Goal: Task Accomplishment & Management: Use online tool/utility

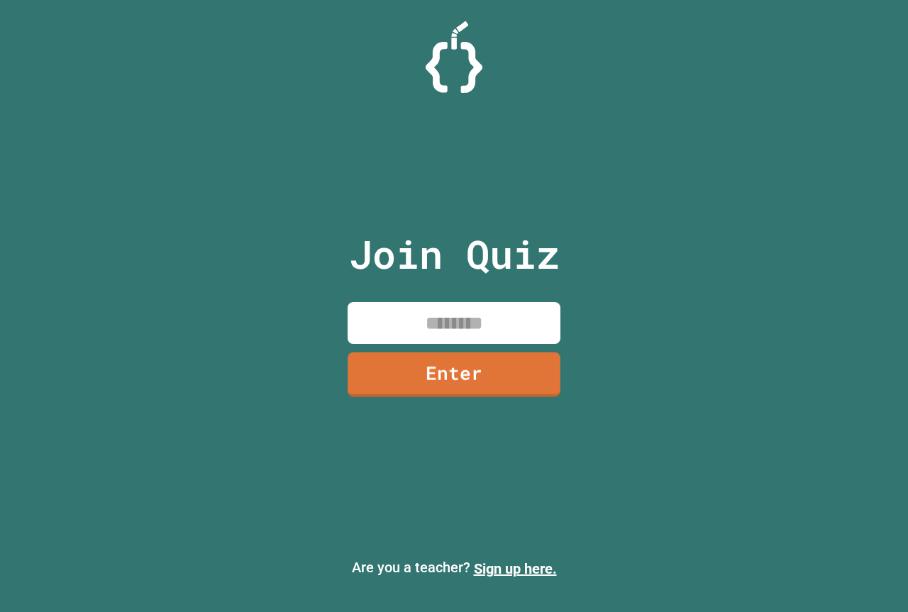
click at [392, 329] on input at bounding box center [454, 323] width 213 height 42
type input "********"
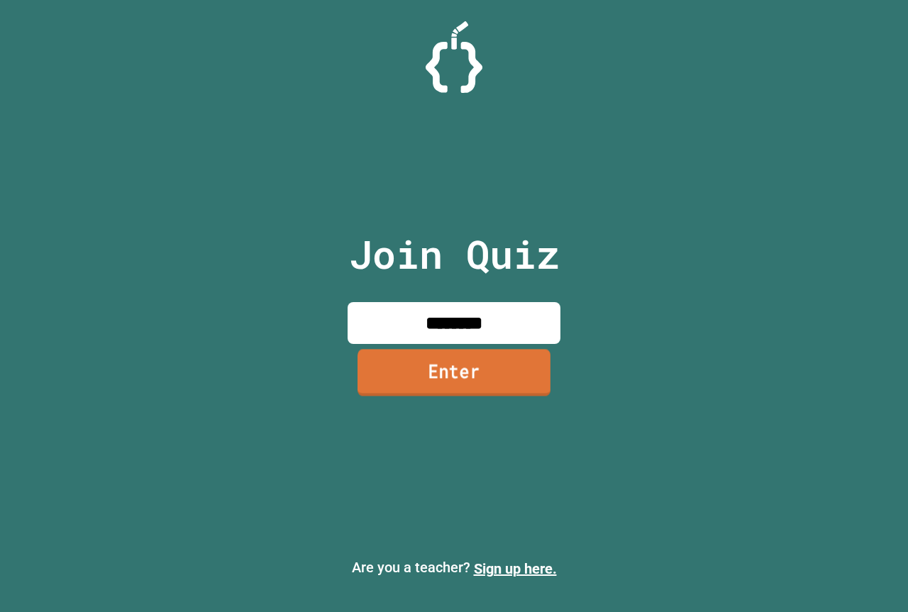
click at [402, 377] on link "Enter" at bounding box center [454, 372] width 193 height 47
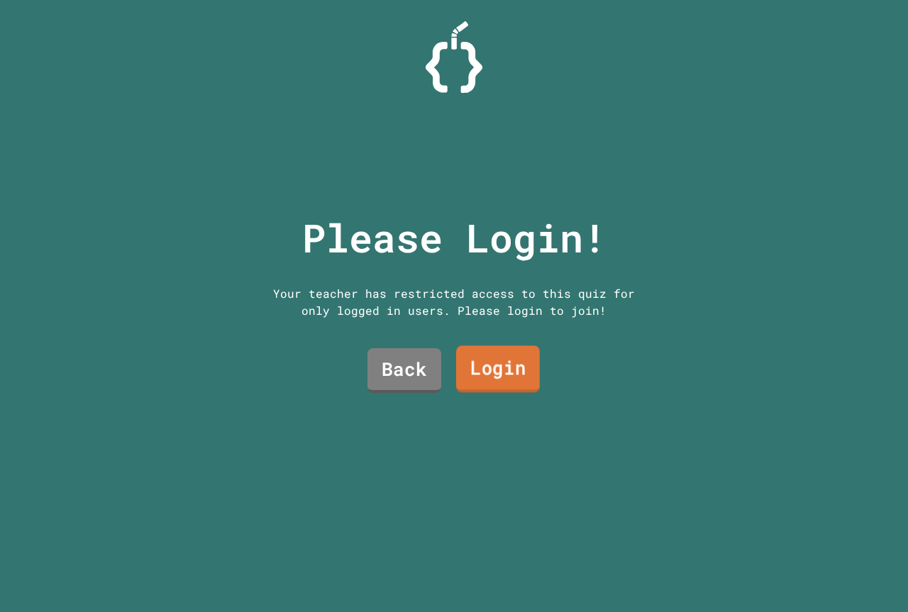
click at [461, 351] on link "Login" at bounding box center [498, 369] width 84 height 47
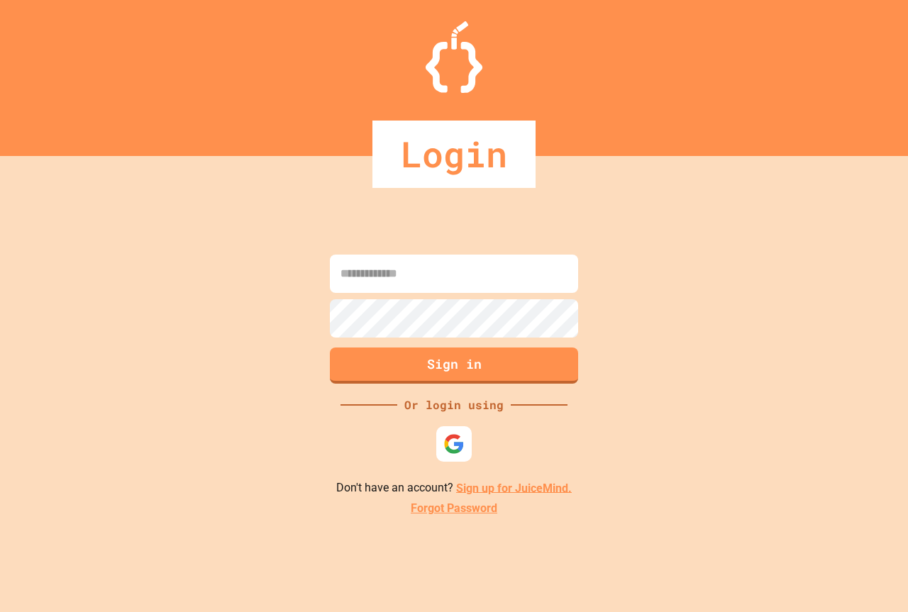
click at [421, 279] on input at bounding box center [454, 274] width 248 height 38
type input "**********"
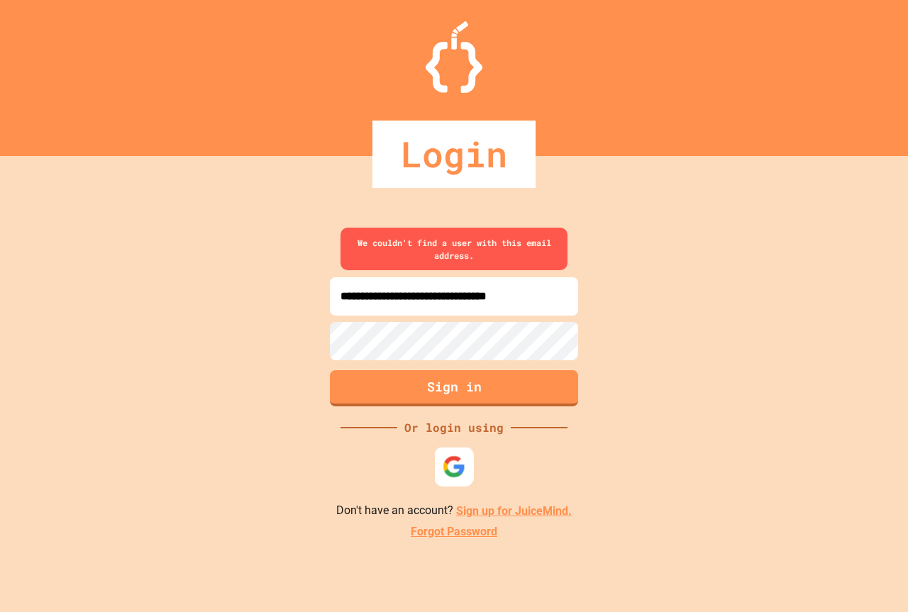
click at [460, 460] on img at bounding box center [454, 466] width 23 height 23
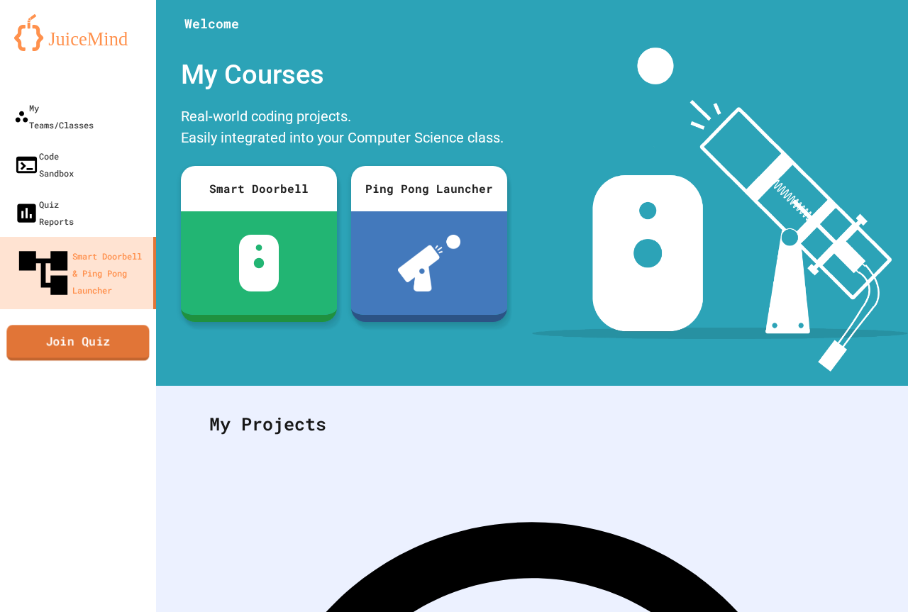
click at [91, 325] on link "Join Quiz" at bounding box center [77, 342] width 143 height 35
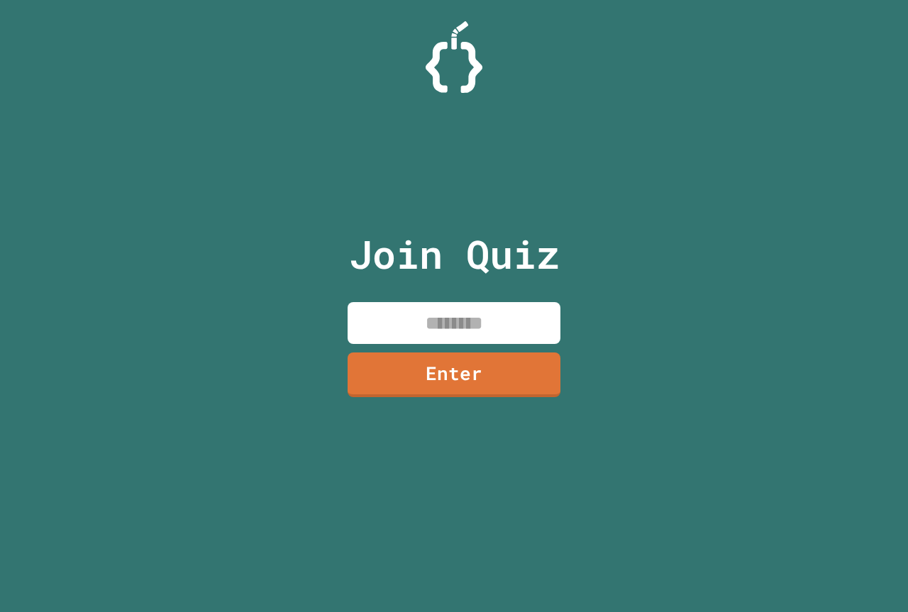
click at [397, 323] on input at bounding box center [454, 323] width 213 height 42
type input "********"
click at [395, 368] on link "Enter" at bounding box center [454, 373] width 213 height 47
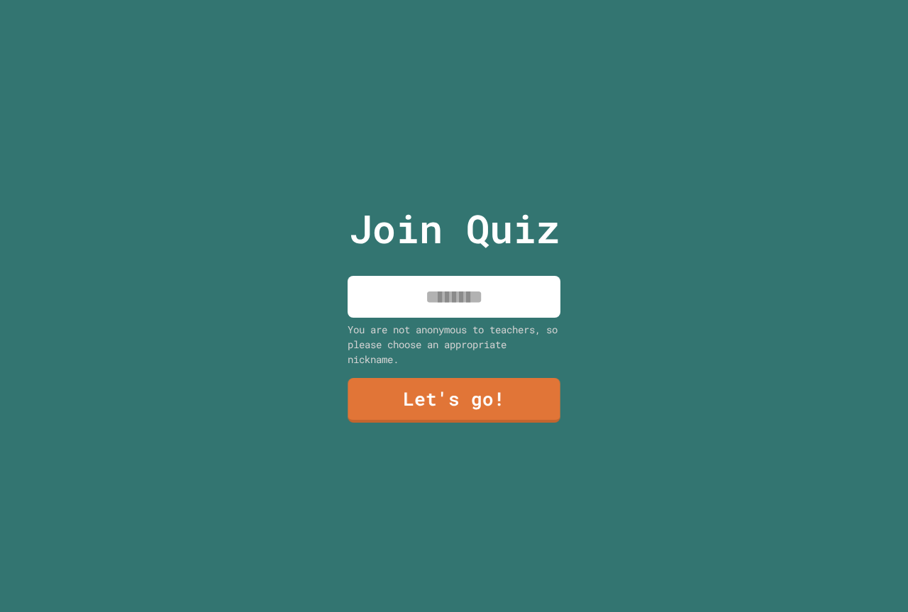
click at [460, 276] on input at bounding box center [454, 297] width 213 height 42
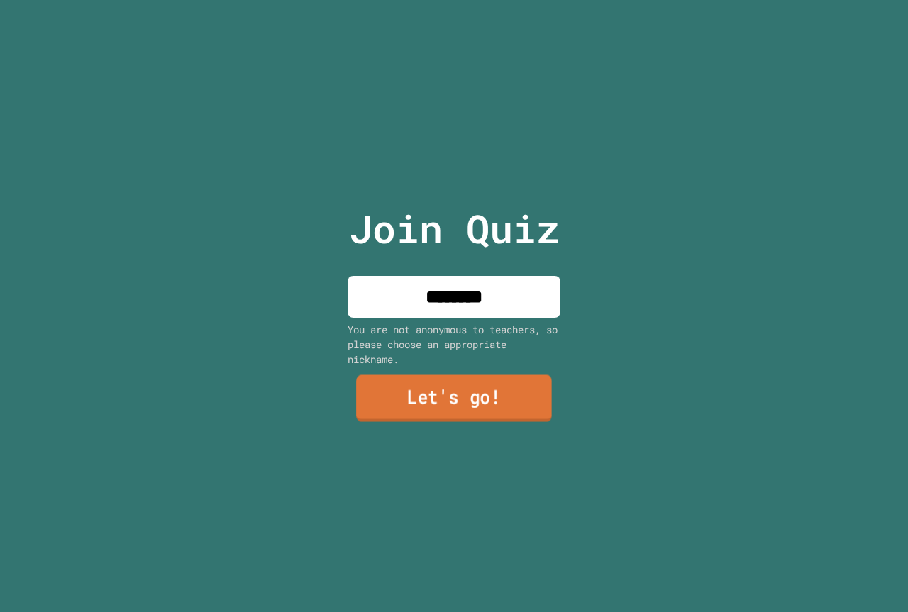
type input "********"
click at [458, 401] on link "Let's go!" at bounding box center [454, 398] width 196 height 47
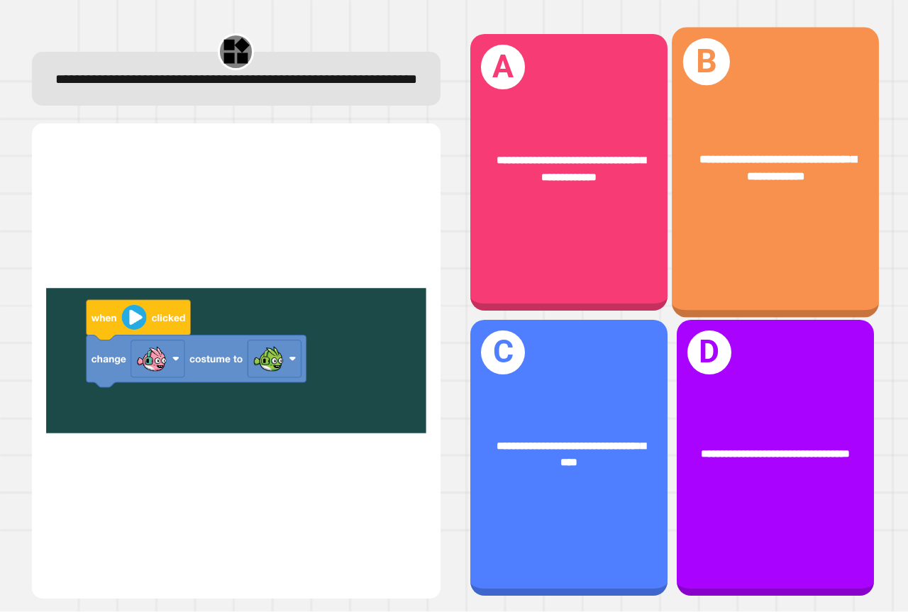
click at [687, 269] on div "**********" at bounding box center [775, 173] width 207 height 290
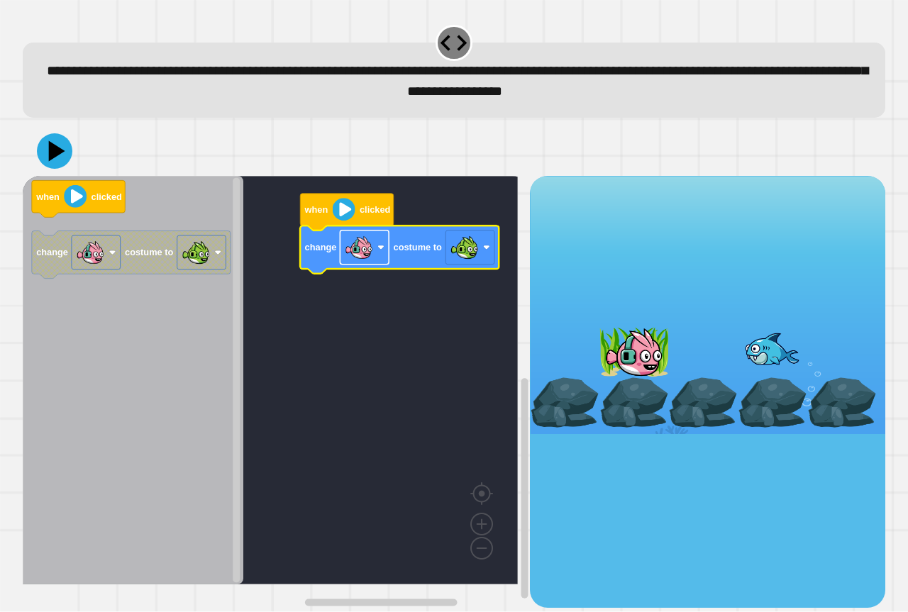
click at [379, 246] on image "Blockly Workspace" at bounding box center [380, 247] width 7 height 7
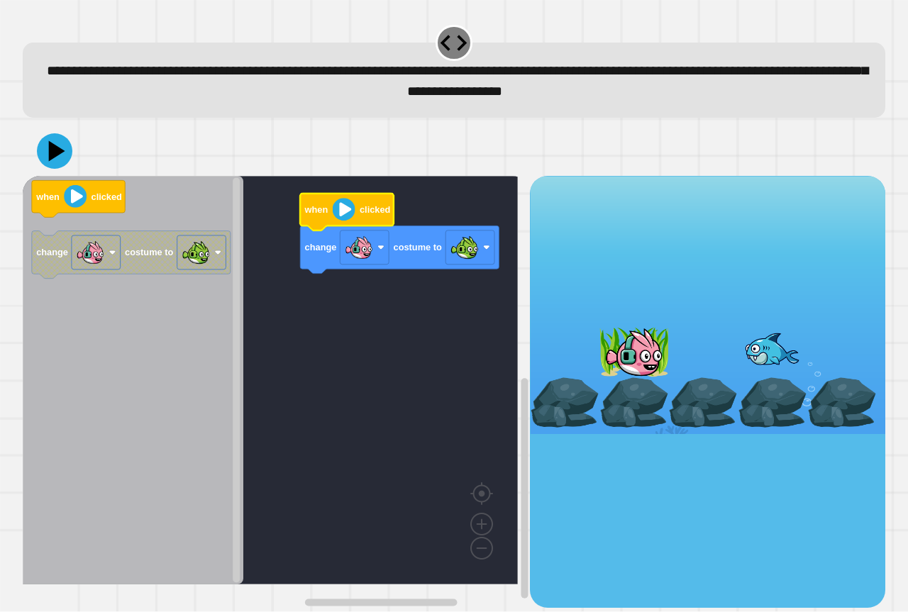
click at [340, 213] on image "Blockly Workspace" at bounding box center [344, 210] width 23 height 23
click at [55, 155] on icon at bounding box center [58, 151] width 20 height 25
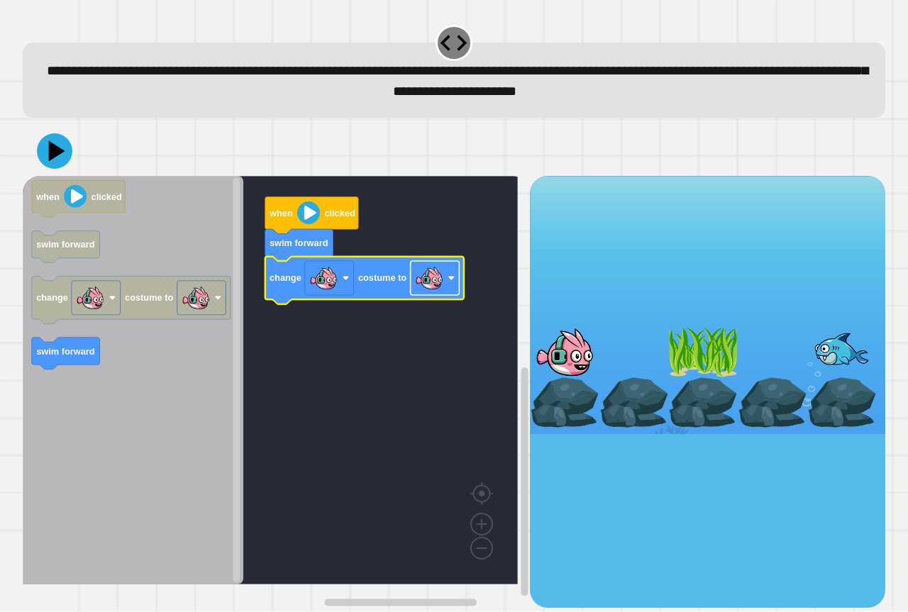
click at [433, 277] on image "Blockly Workspace" at bounding box center [429, 278] width 28 height 28
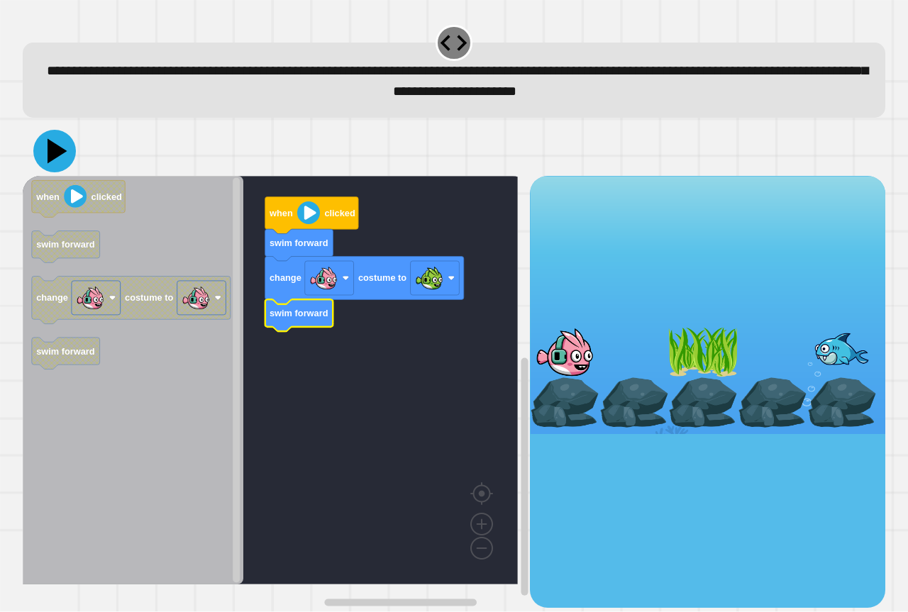
click at [53, 150] on icon at bounding box center [58, 151] width 20 height 25
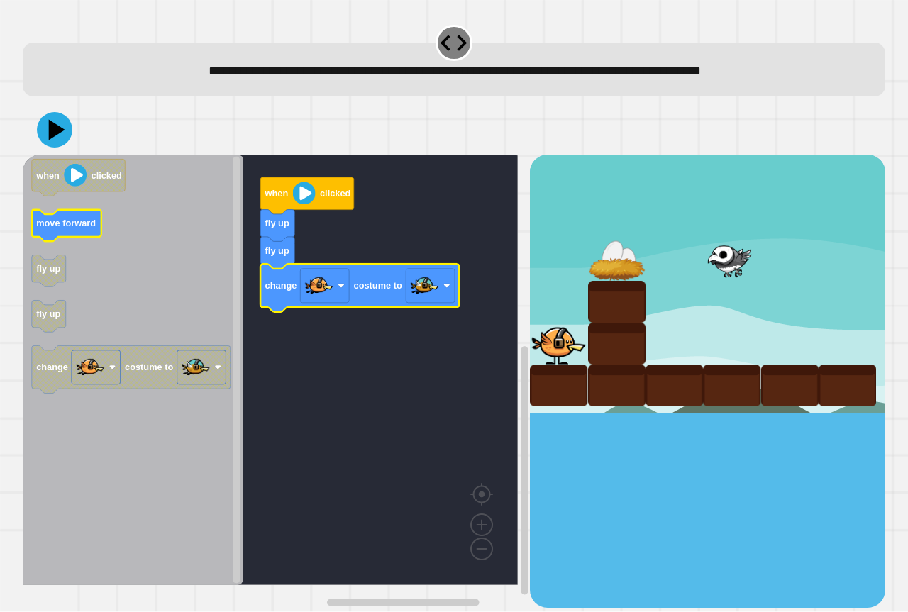
click at [93, 240] on icon "when clicked move forward fly up fly up change costume to" at bounding box center [133, 370] width 221 height 431
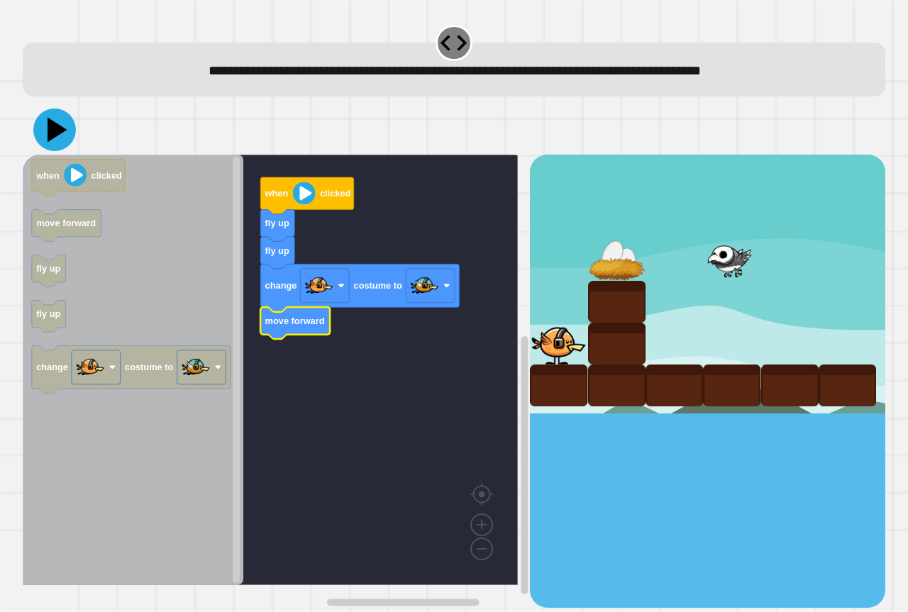
click at [50, 117] on icon at bounding box center [54, 130] width 43 height 43
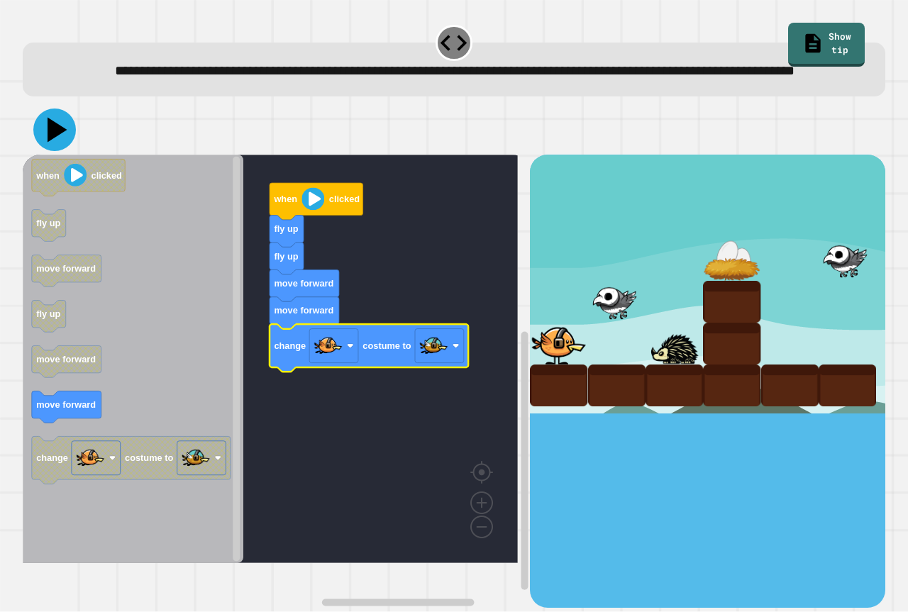
click at [64, 151] on icon at bounding box center [54, 130] width 43 height 43
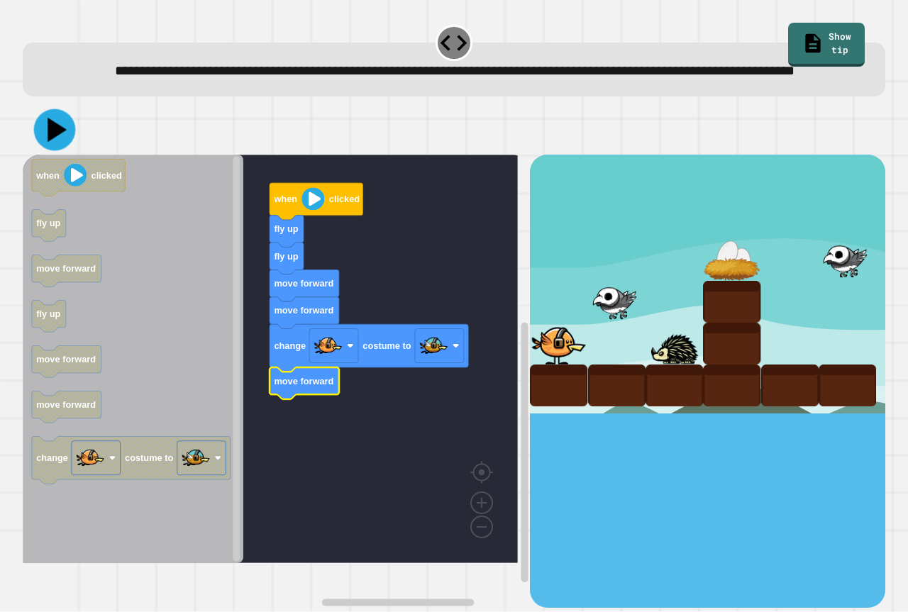
click at [59, 145] on icon at bounding box center [55, 130] width 42 height 42
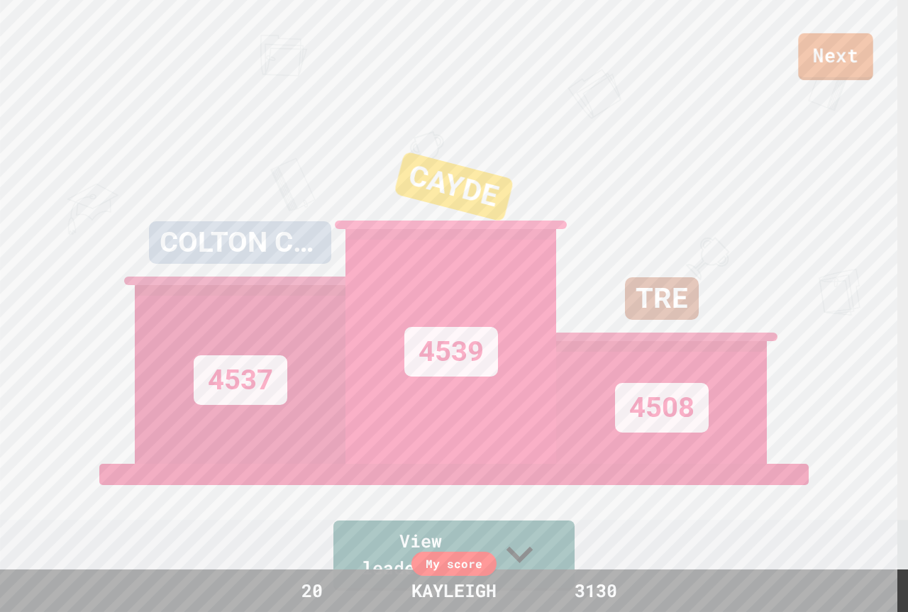
click at [820, 65] on link "Next" at bounding box center [835, 56] width 74 height 47
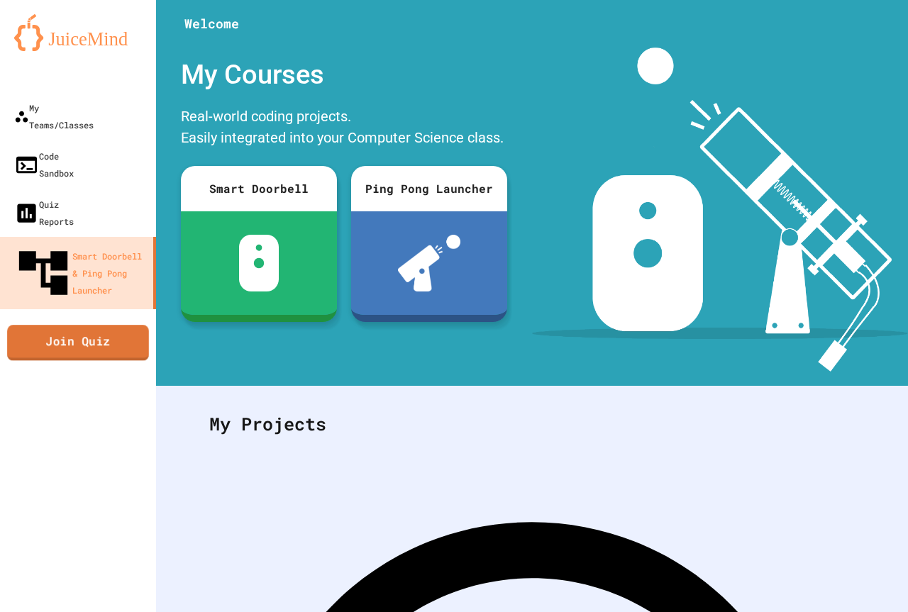
click at [77, 325] on link "Join Quiz" at bounding box center [78, 342] width 142 height 35
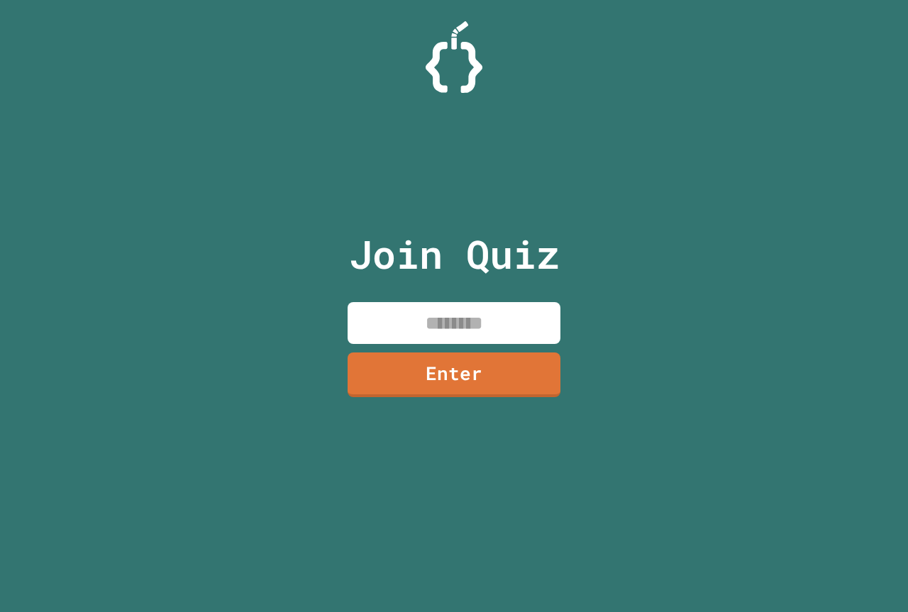
click at [525, 327] on input at bounding box center [454, 323] width 213 height 42
type input "********"
click at [494, 392] on link "Enter" at bounding box center [454, 373] width 216 height 47
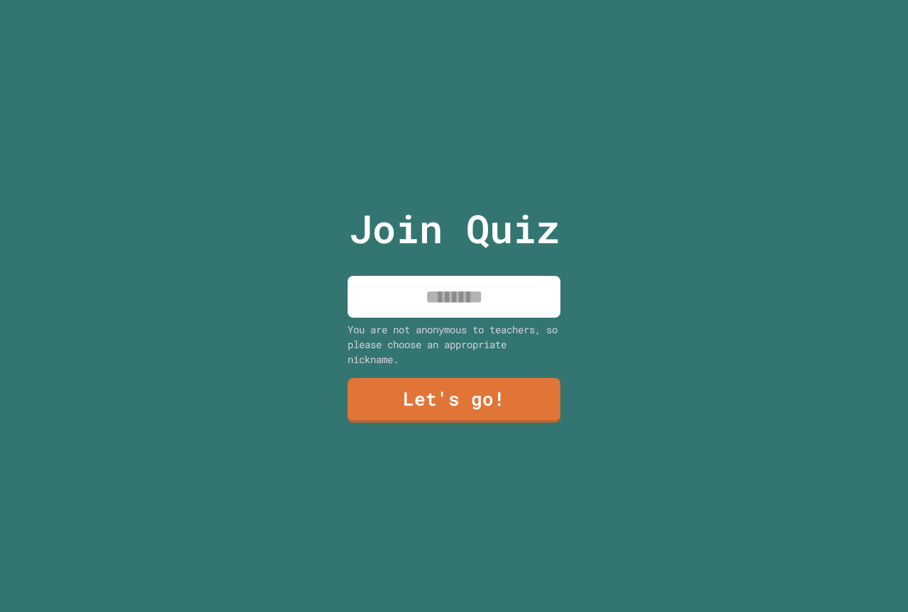
click at [474, 279] on input at bounding box center [454, 297] width 213 height 42
type input "********"
click at [466, 407] on link "Let's go!" at bounding box center [454, 399] width 210 height 47
click at [454, 299] on input at bounding box center [454, 297] width 213 height 42
type input "*"
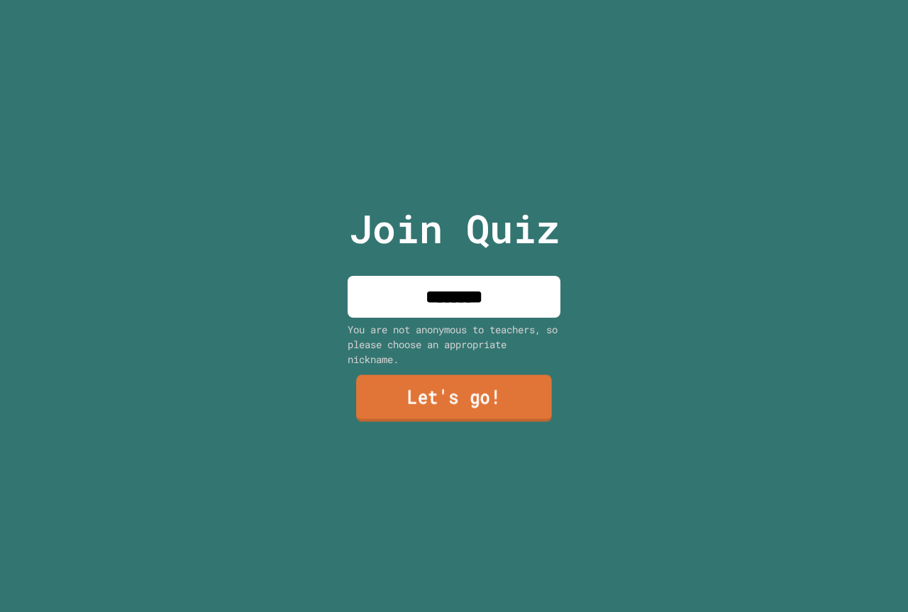
type input "********"
click at [460, 407] on link "Let's go!" at bounding box center [454, 399] width 213 height 47
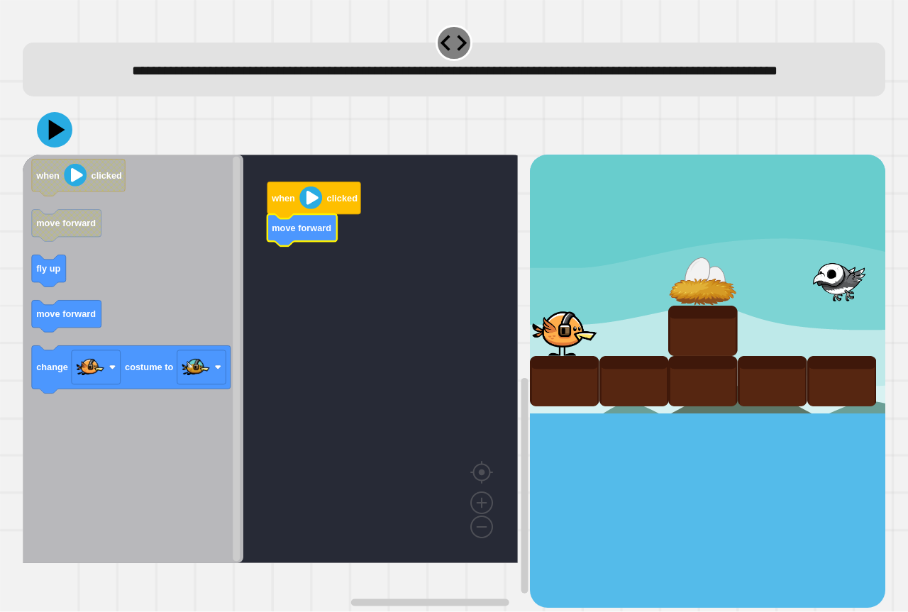
click at [111, 283] on icon "Blockly Workspace" at bounding box center [133, 359] width 221 height 409
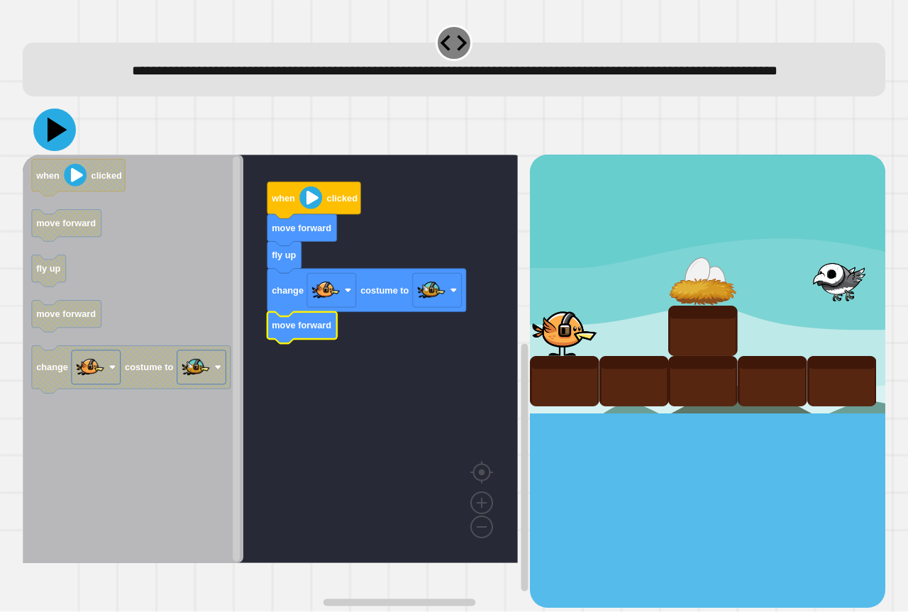
click at [46, 151] on icon at bounding box center [54, 130] width 43 height 43
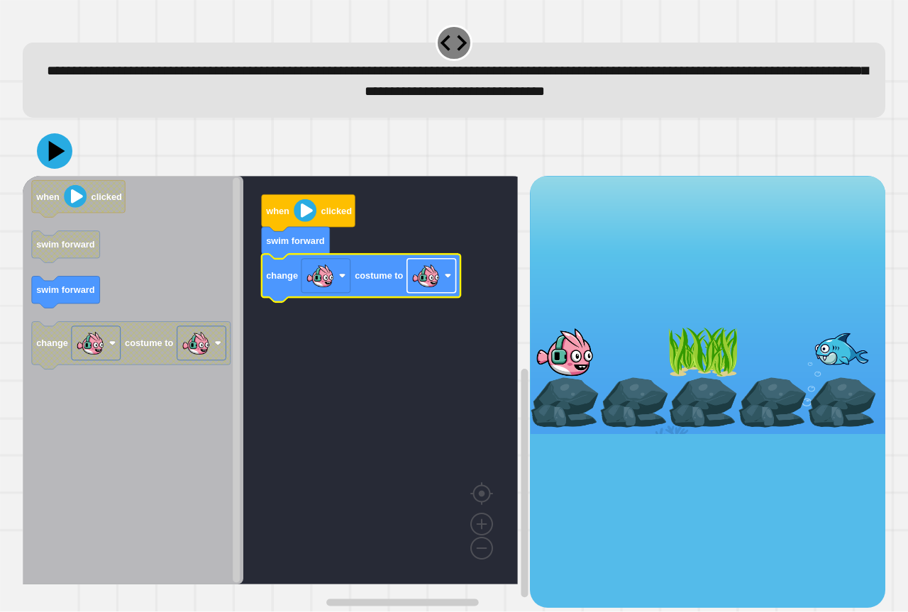
click at [450, 275] on g "Blockly Workspace" at bounding box center [431, 276] width 49 height 34
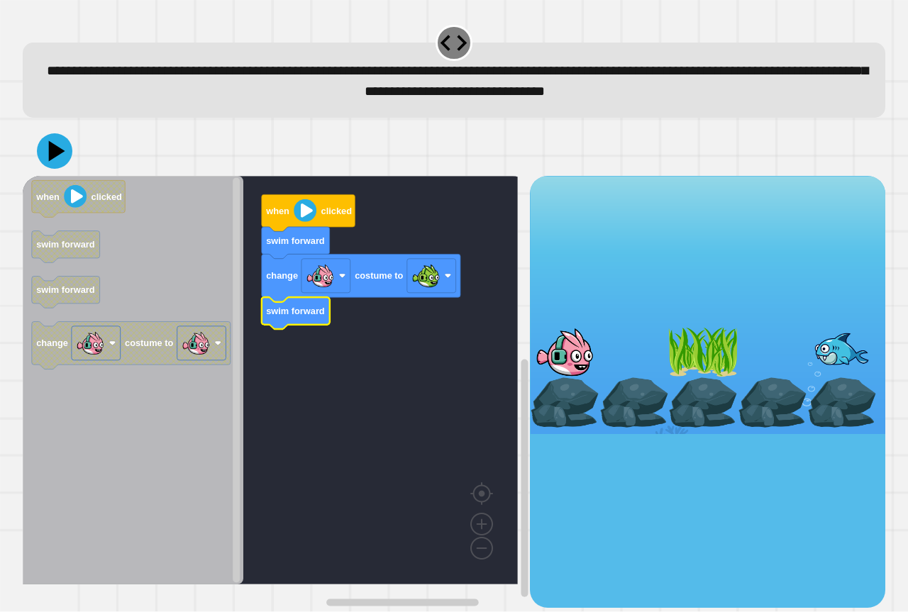
click at [64, 173] on div at bounding box center [454, 151] width 863 height 50
click at [55, 148] on icon at bounding box center [54, 151] width 43 height 43
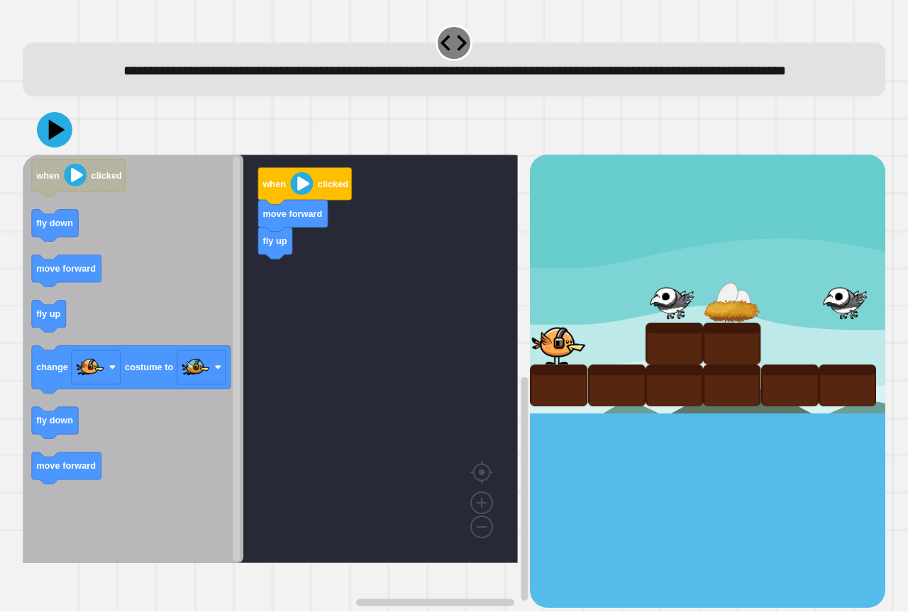
click at [48, 335] on icon "when clicked fly down move forward fly up change costume to fly down move forwa…" at bounding box center [133, 359] width 221 height 409
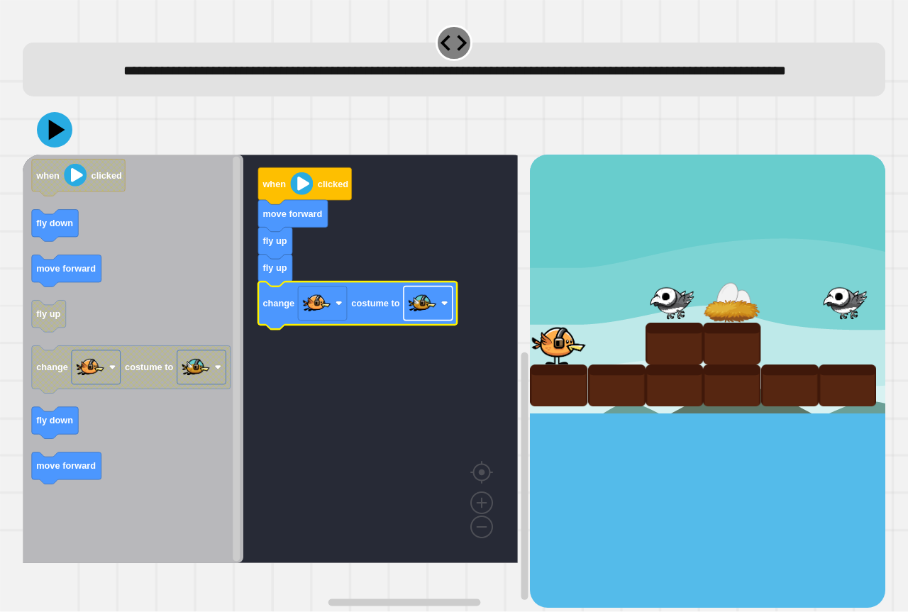
click at [442, 321] on rect "Blockly Workspace" at bounding box center [428, 304] width 49 height 34
click at [346, 362] on rect "Blockly Workspace" at bounding box center [270, 359] width 495 height 409
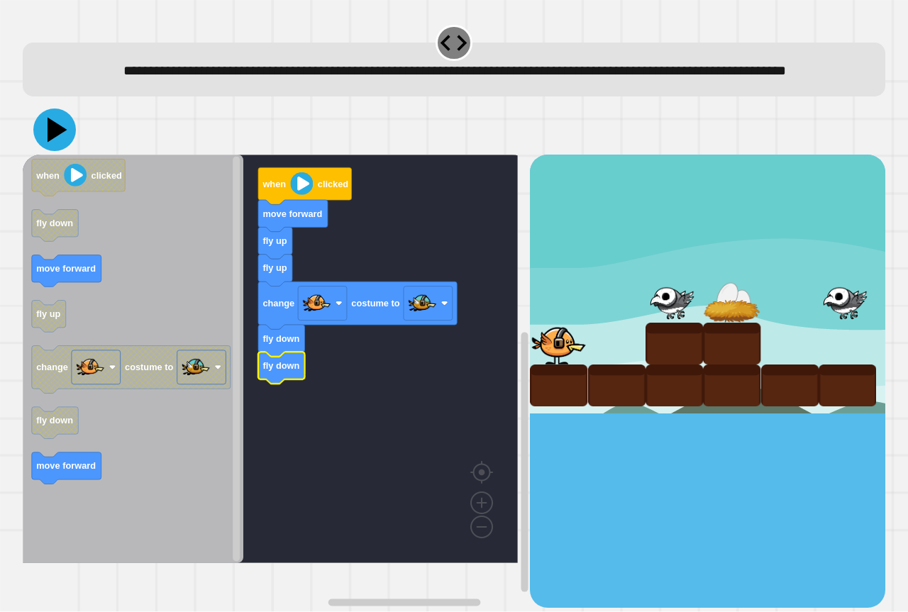
click at [55, 143] on icon at bounding box center [58, 130] width 20 height 25
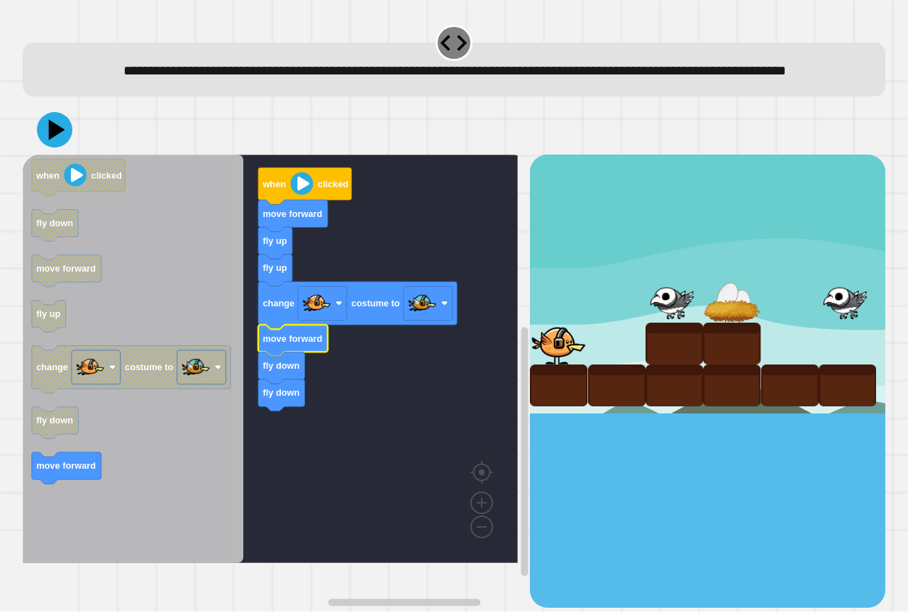
click at [174, 461] on div "when clicked move forward fly up fly up change costume to move forward fly down…" at bounding box center [276, 381] width 507 height 453
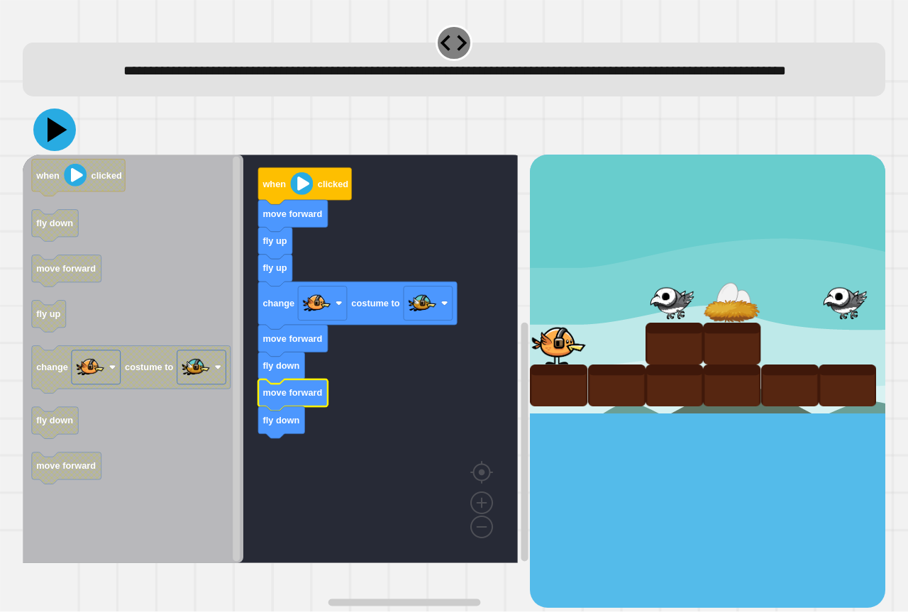
click at [60, 149] on icon at bounding box center [54, 130] width 43 height 43
click at [59, 151] on icon at bounding box center [54, 130] width 43 height 43
click at [61, 137] on icon at bounding box center [54, 130] width 43 height 43
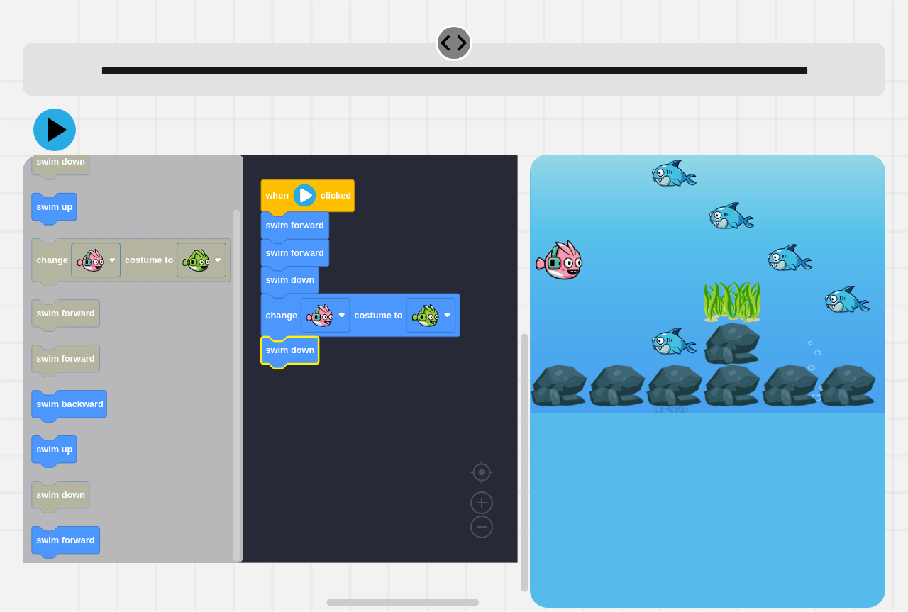
click at [68, 145] on icon at bounding box center [54, 130] width 43 height 43
click at [45, 140] on icon at bounding box center [54, 130] width 43 height 43
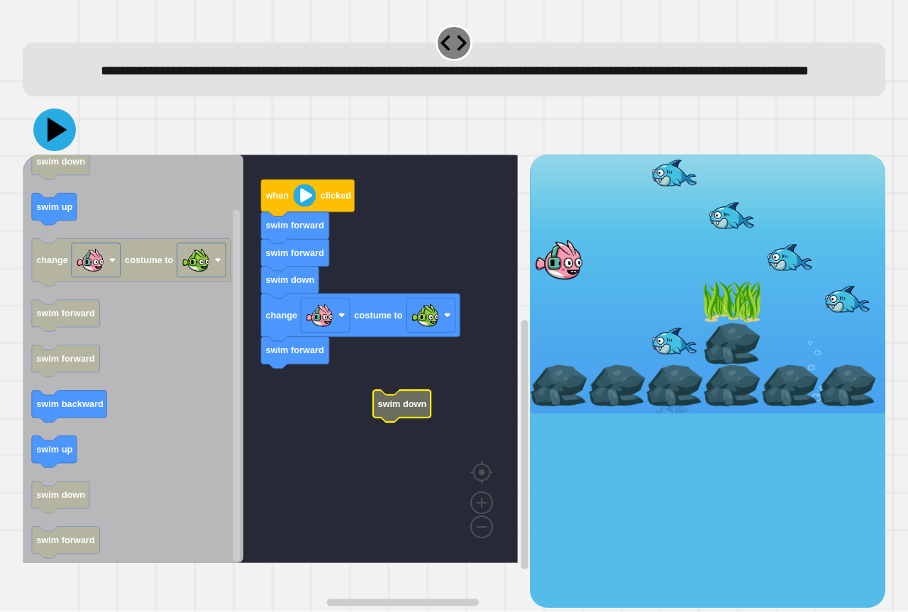
click at [52, 143] on icon at bounding box center [58, 130] width 20 height 25
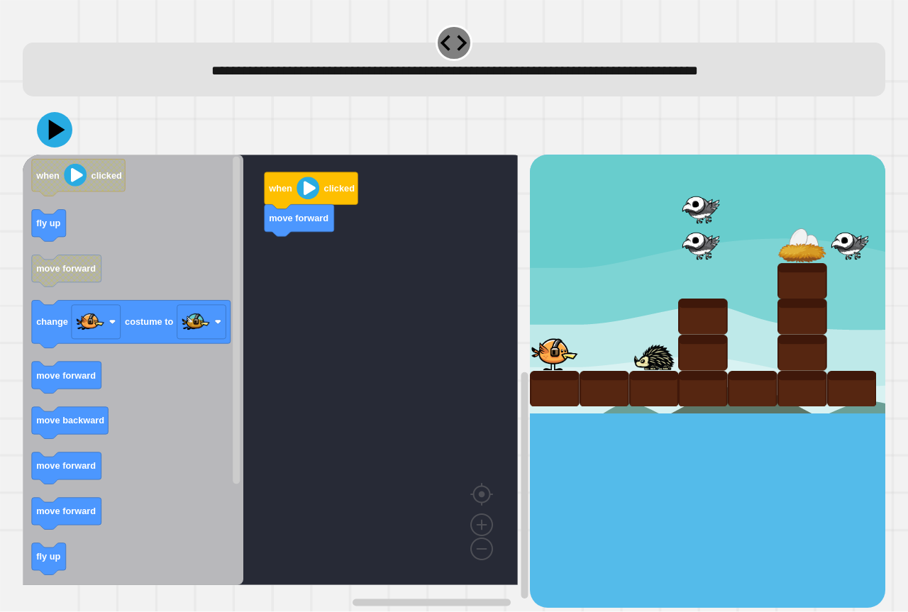
click at [62, 229] on icon "when clicked fly up move forward change costume to move forward move backward m…" at bounding box center [133, 370] width 221 height 431
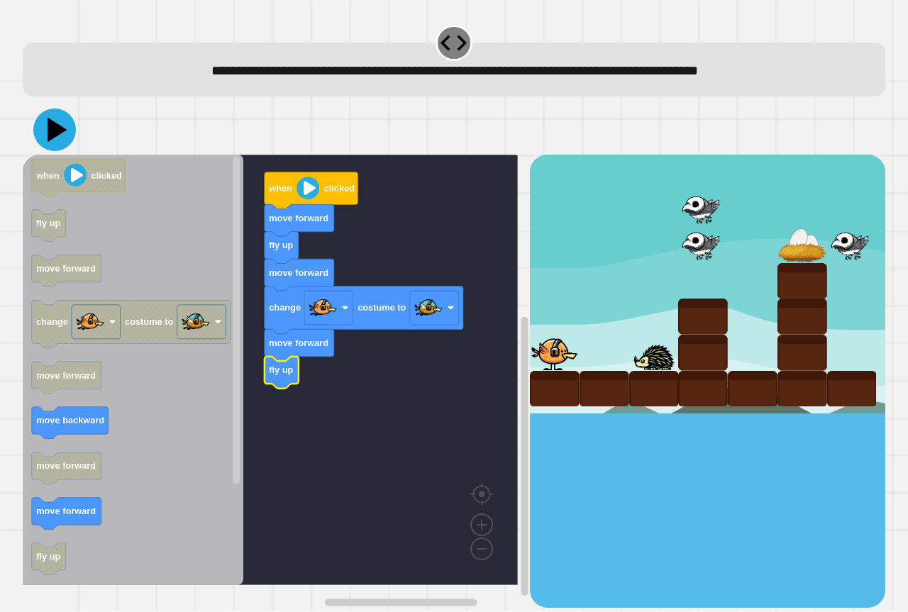
click at [44, 134] on icon at bounding box center [54, 130] width 43 height 43
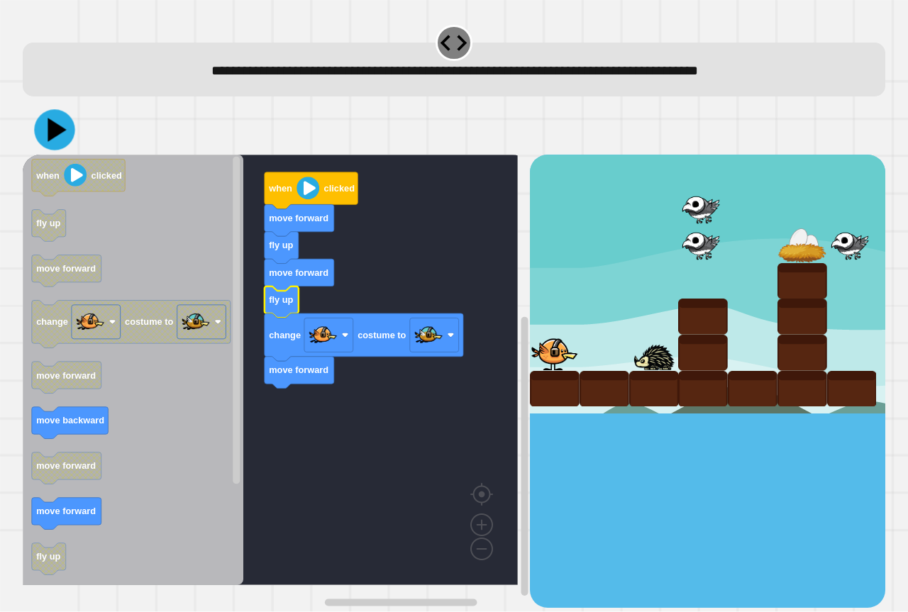
click at [36, 126] on button at bounding box center [54, 130] width 40 height 40
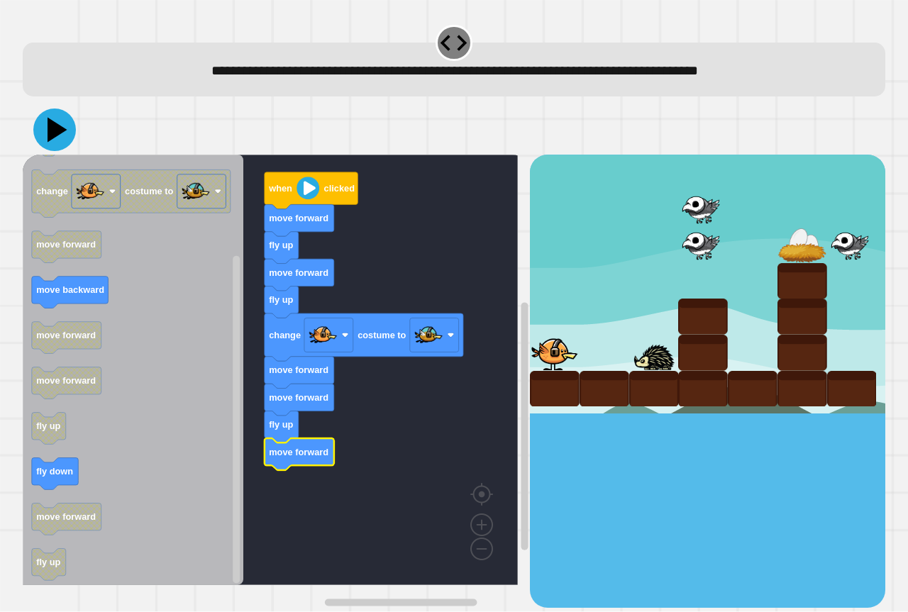
click at [38, 128] on button at bounding box center [54, 130] width 43 height 43
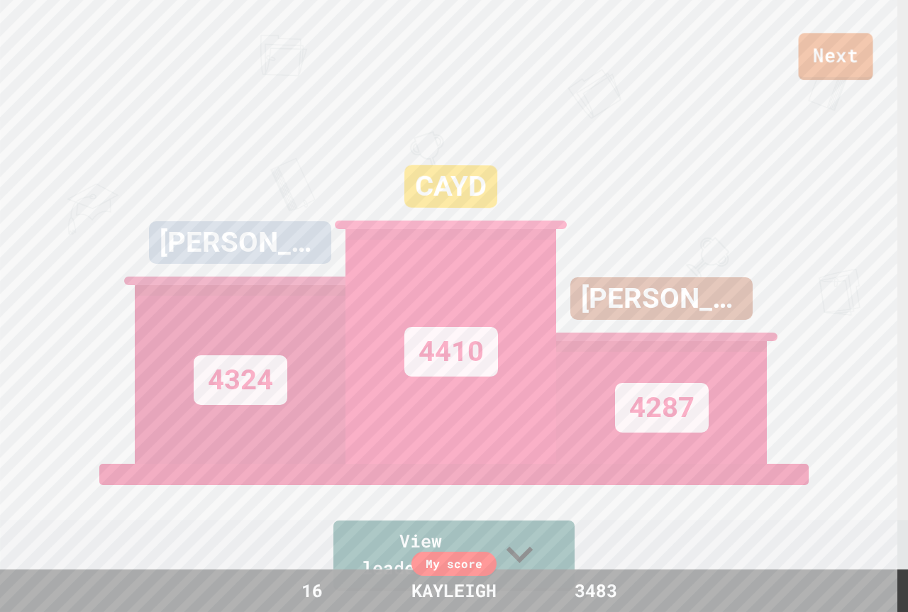
click at [820, 54] on link "Next" at bounding box center [836, 56] width 74 height 47
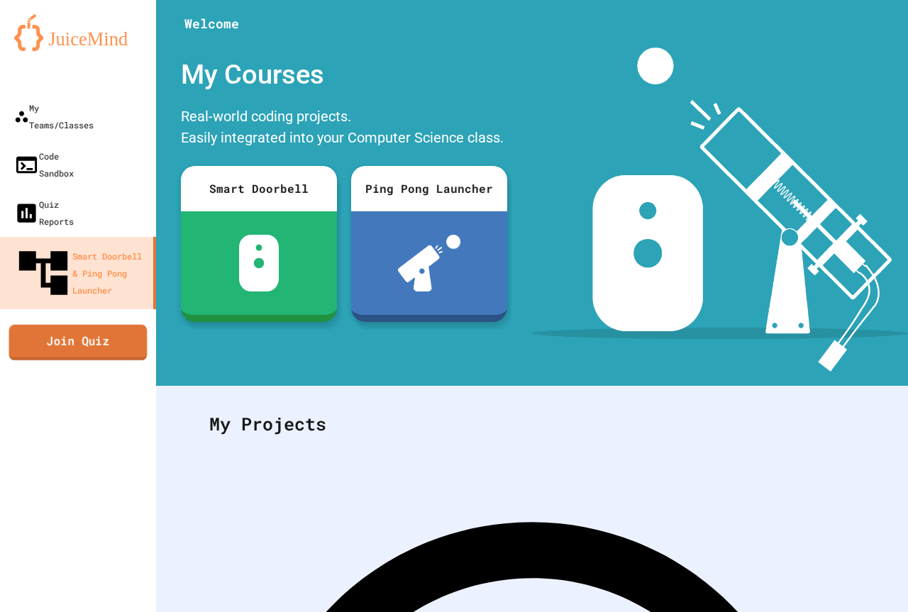
click at [96, 324] on link "Join Quiz" at bounding box center [78, 341] width 138 height 35
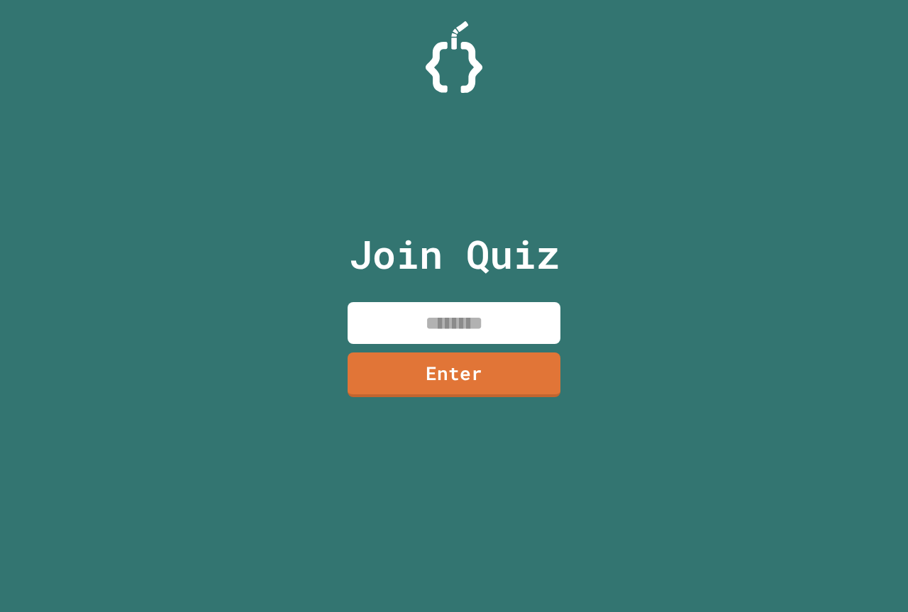
click at [489, 321] on input at bounding box center [454, 323] width 213 height 42
type input "********"
click at [414, 369] on link "Enter" at bounding box center [454, 373] width 215 height 47
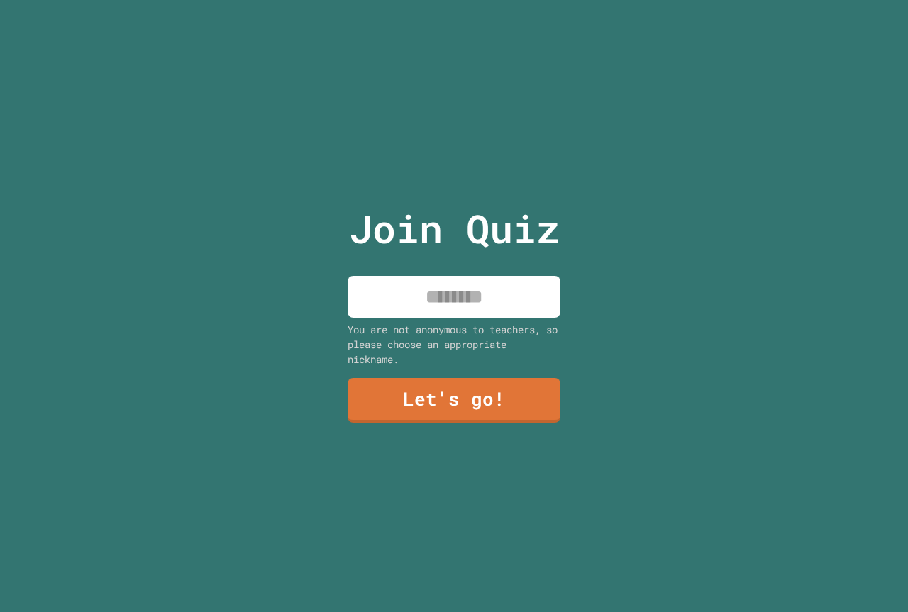
click at [492, 294] on input at bounding box center [454, 297] width 213 height 42
type input "********"
click at [461, 380] on link "Let's go!" at bounding box center [454, 399] width 213 height 47
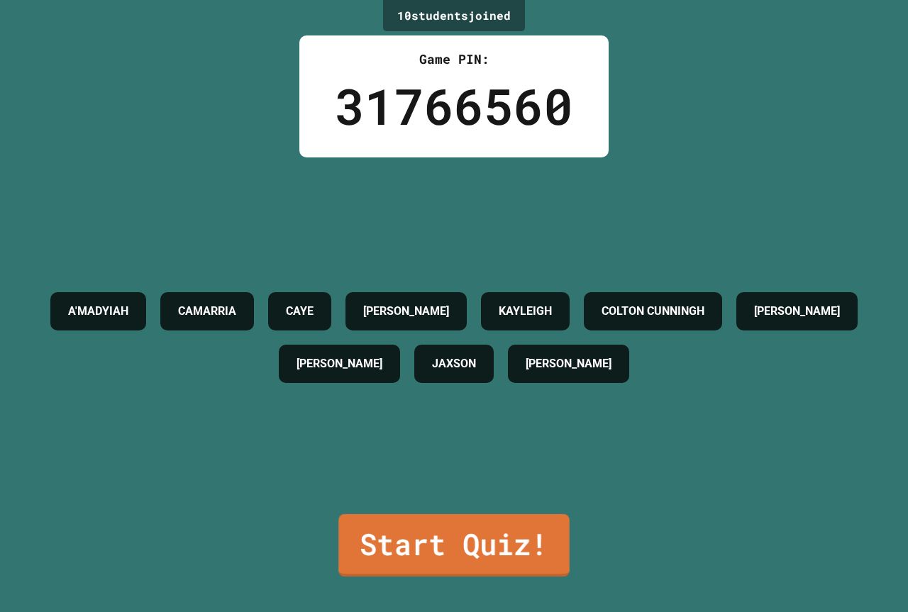
click at [465, 536] on link "Start Quiz!" at bounding box center [453, 545] width 231 height 62
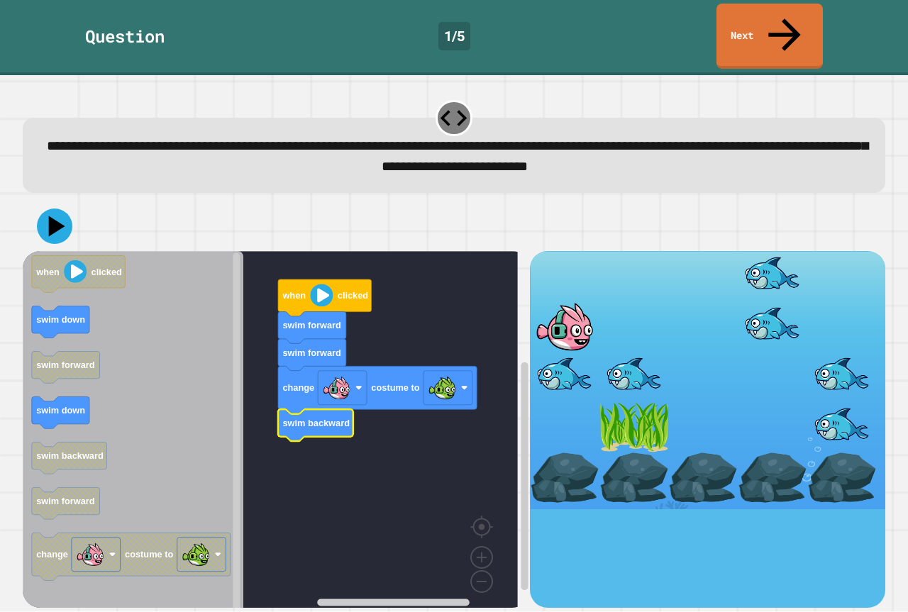
click at [60, 216] on div at bounding box center [454, 226] width 863 height 50
click at [60, 205] on icon at bounding box center [54, 226] width 43 height 43
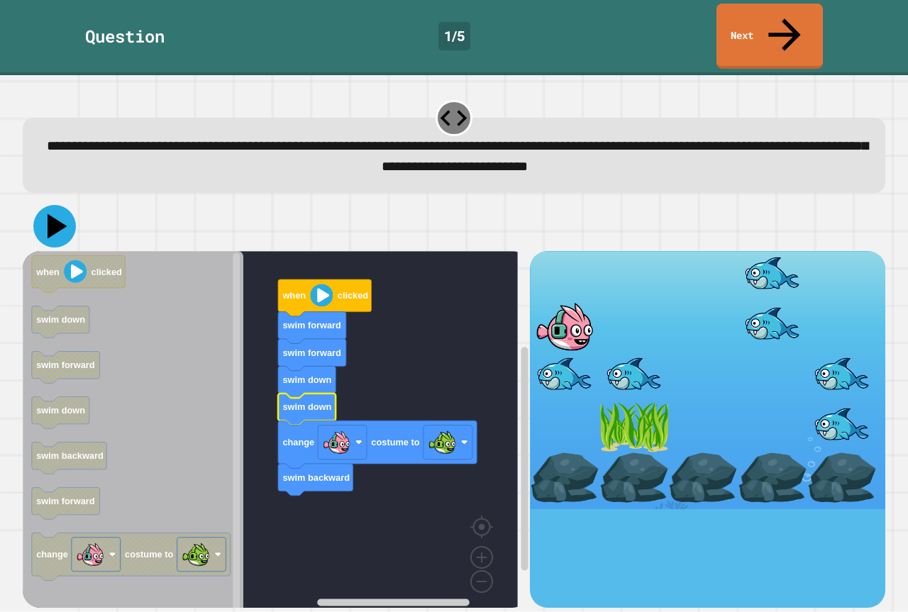
click at [44, 205] on icon at bounding box center [54, 226] width 43 height 43
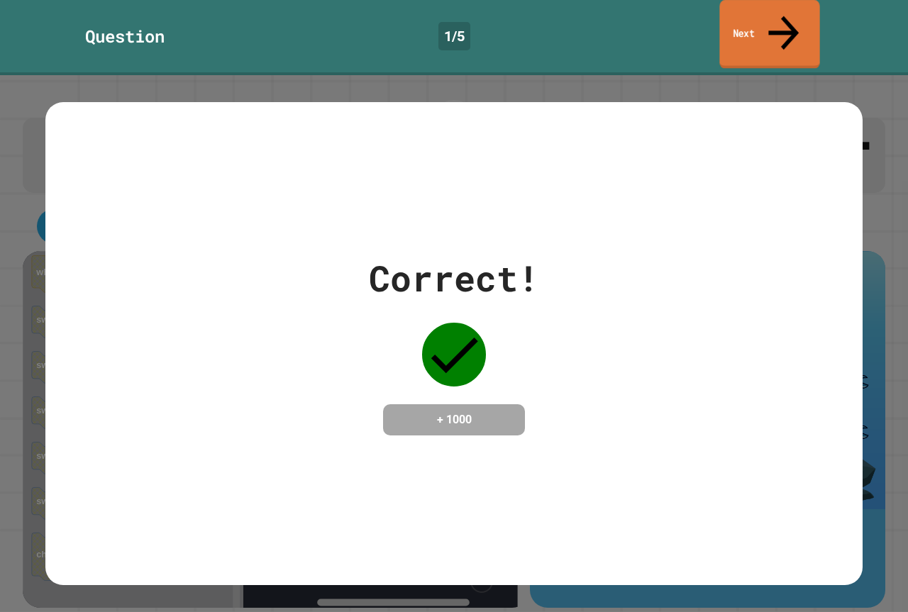
click at [782, 11] on icon at bounding box center [783, 33] width 45 height 50
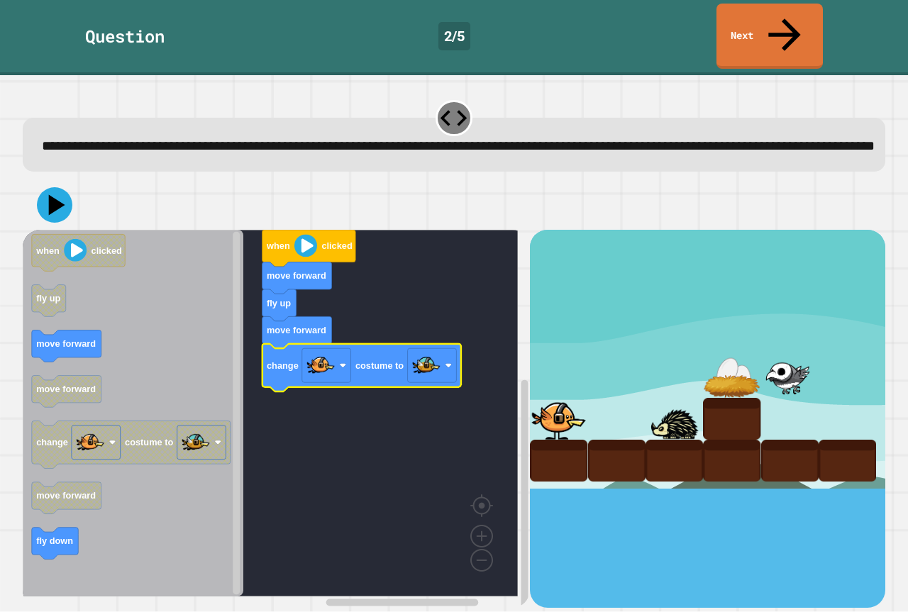
drag, startPoint x: 13, startPoint y: 260, endPoint x: 20, endPoint y: 248, distance: 13.6
click at [18, 250] on div "**********" at bounding box center [454, 343] width 908 height 537
click at [53, 196] on icon at bounding box center [58, 205] width 20 height 25
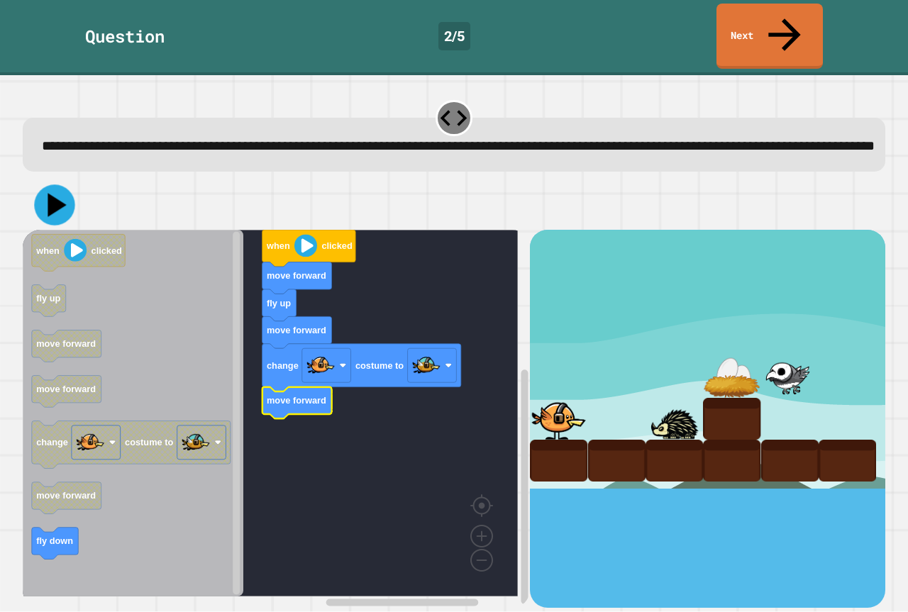
click at [57, 204] on icon at bounding box center [54, 205] width 40 height 40
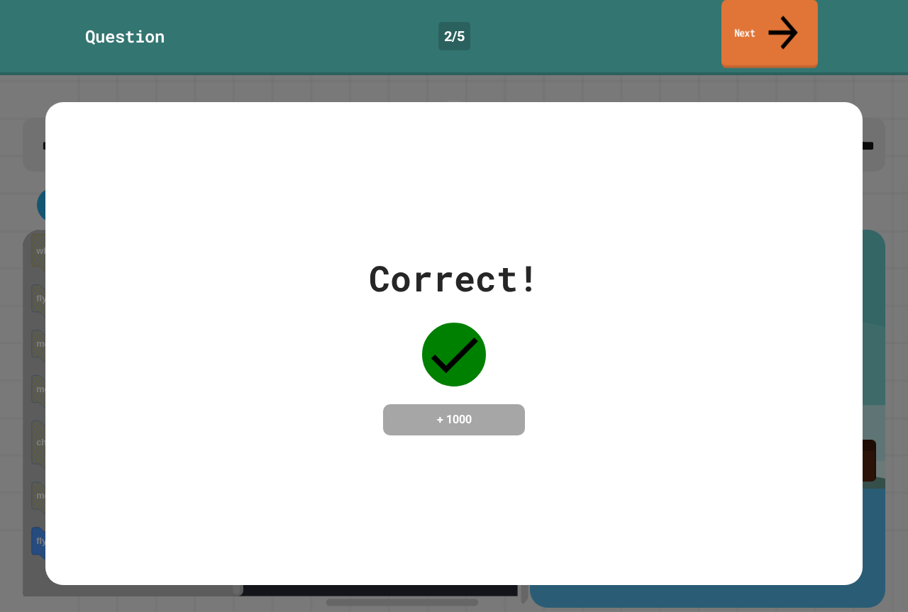
click at [733, 9] on link "Next" at bounding box center [769, 34] width 96 height 69
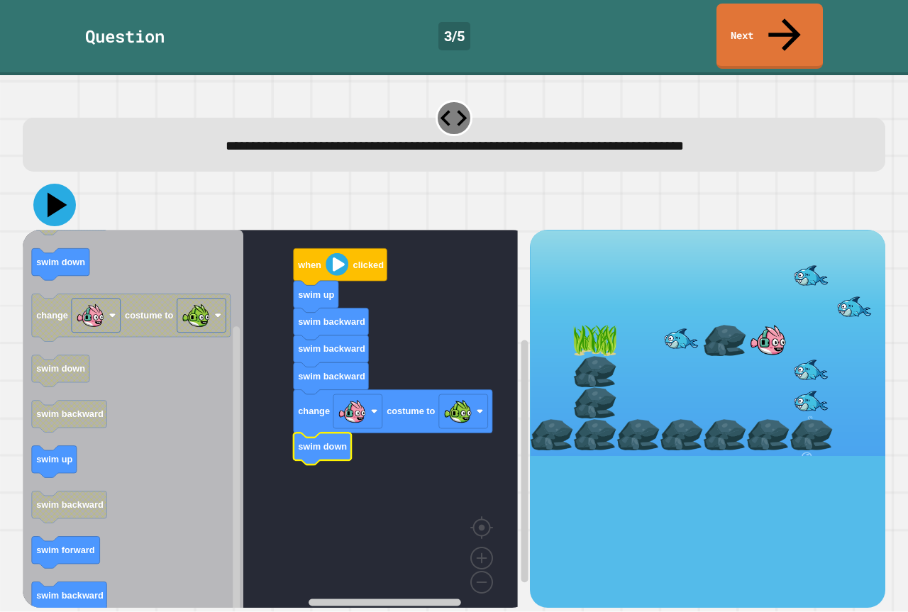
click at [63, 184] on icon at bounding box center [54, 205] width 43 height 43
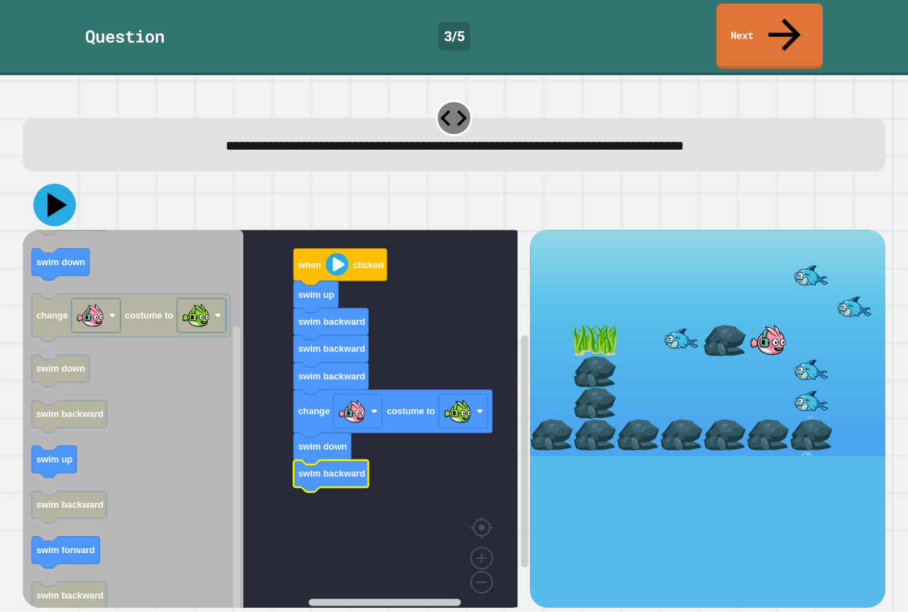
click at [51, 193] on icon at bounding box center [58, 205] width 20 height 25
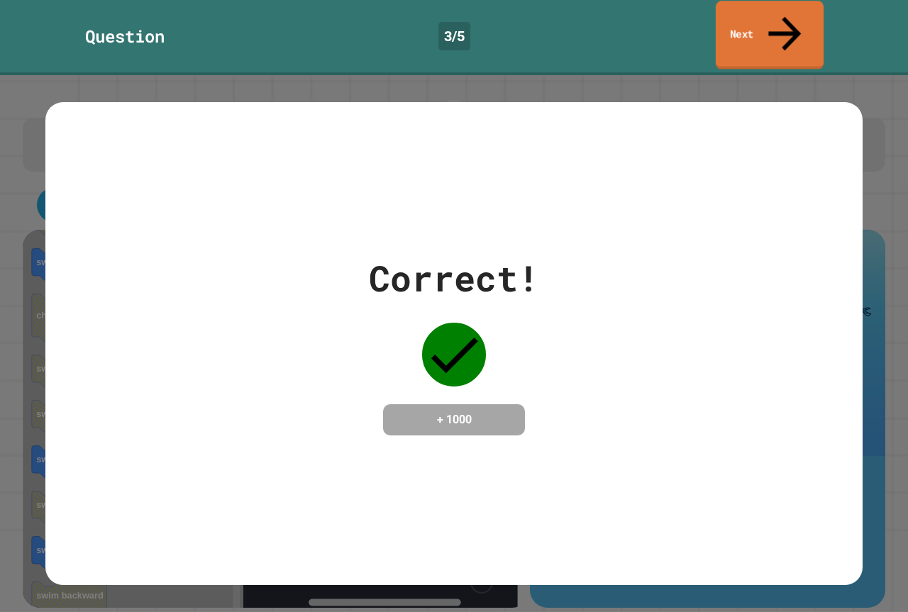
click at [772, 6] on link "Next" at bounding box center [770, 35] width 108 height 69
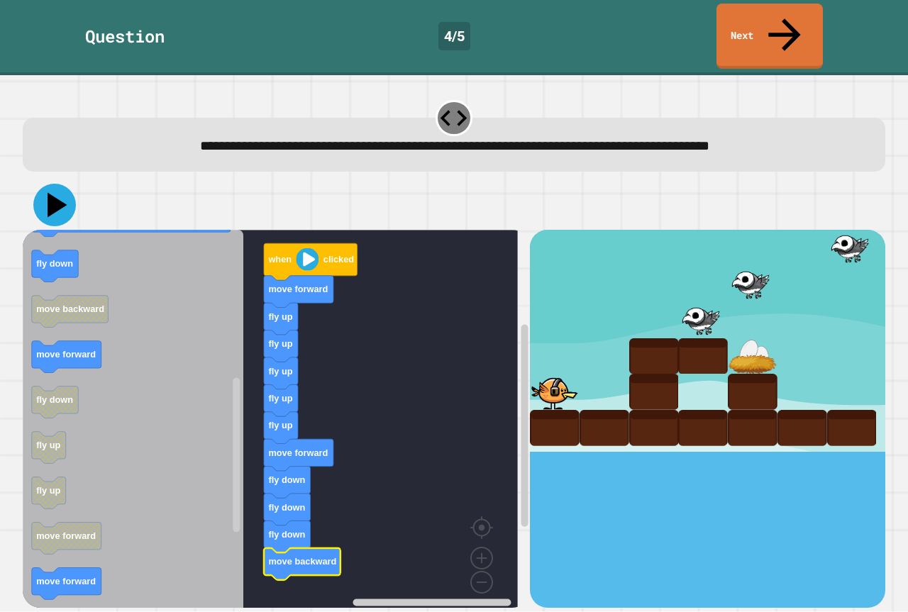
click at [55, 193] on icon at bounding box center [58, 205] width 20 height 25
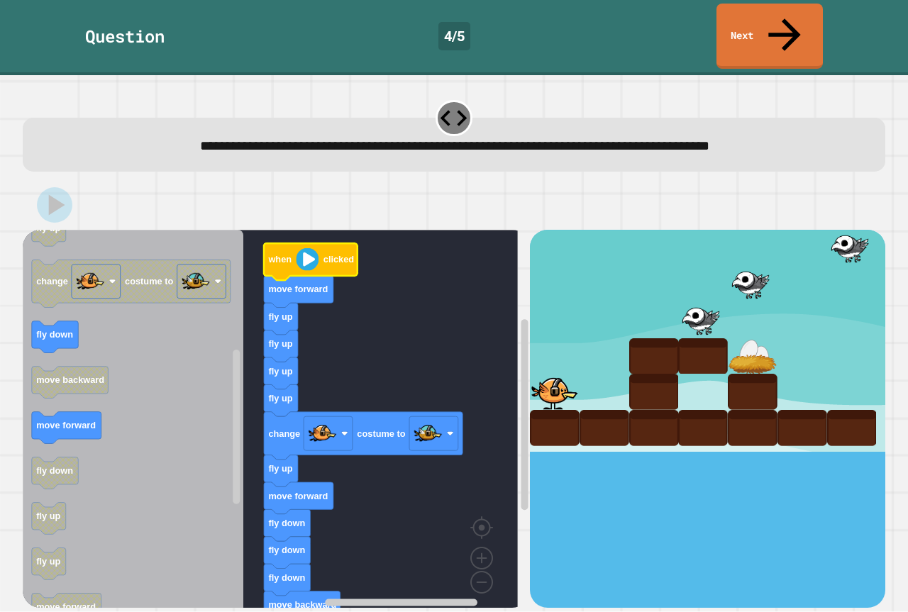
click at [314, 248] on image "Blockly Workspace" at bounding box center [307, 259] width 23 height 23
click at [310, 248] on image "Blockly Workspace" at bounding box center [307, 259] width 23 height 23
click at [311, 248] on image "Blockly Workspace" at bounding box center [307, 259] width 23 height 23
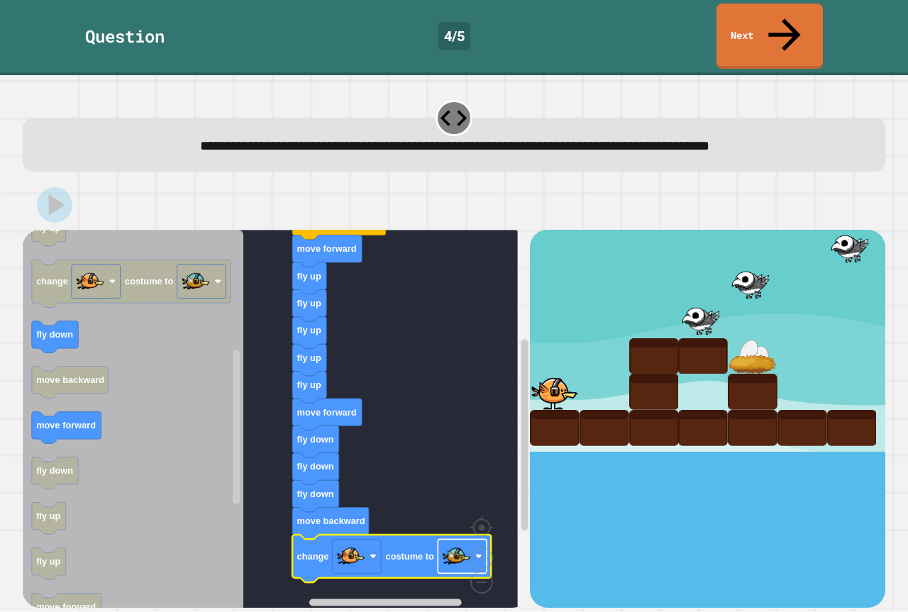
click at [468, 543] on image "Blockly Workspace" at bounding box center [457, 557] width 28 height 28
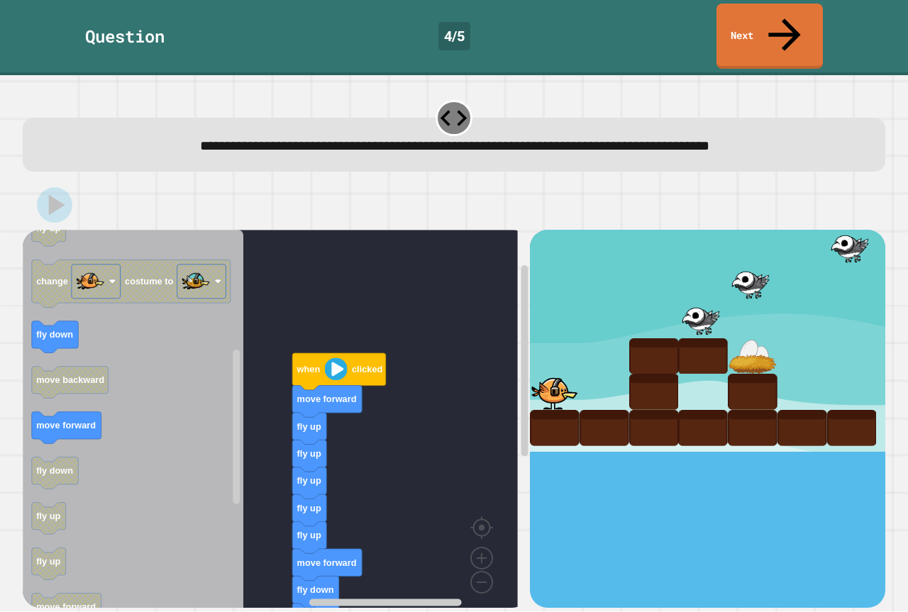
click at [340, 358] on image "Blockly Workspace" at bounding box center [336, 369] width 23 height 23
click at [339, 358] on image "Blockly Workspace" at bounding box center [336, 369] width 23 height 23
click at [338, 358] on image "Blockly Workspace" at bounding box center [336, 369] width 23 height 23
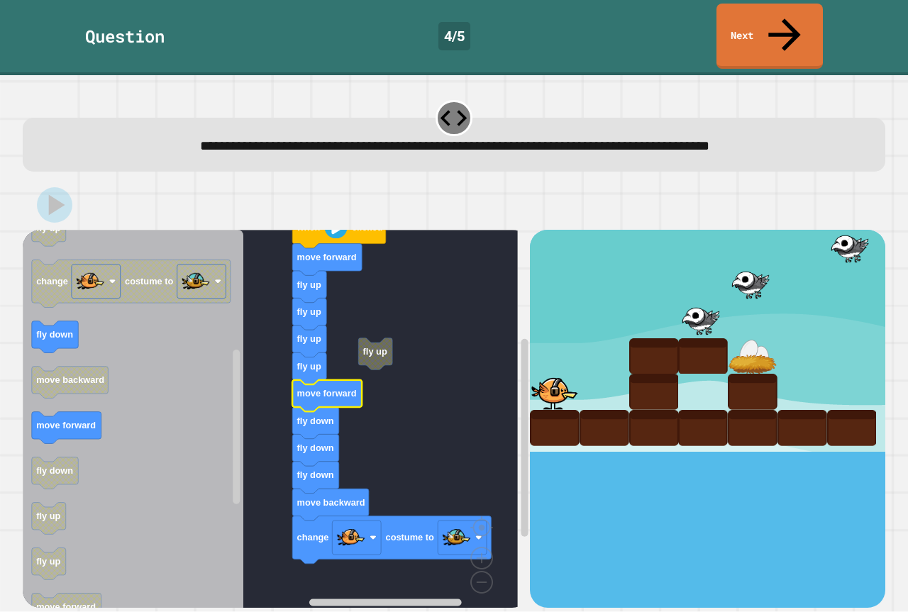
click at [121, 183] on div at bounding box center [454, 205] width 863 height 50
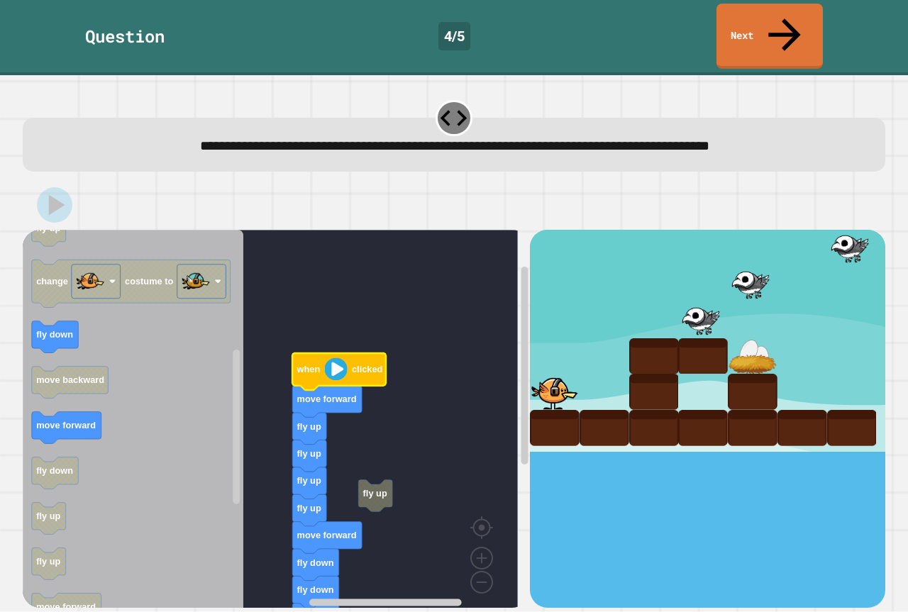
click at [335, 358] on image "Blockly Workspace" at bounding box center [336, 369] width 23 height 23
click at [333, 358] on image "Blockly Workspace" at bounding box center [336, 369] width 23 height 23
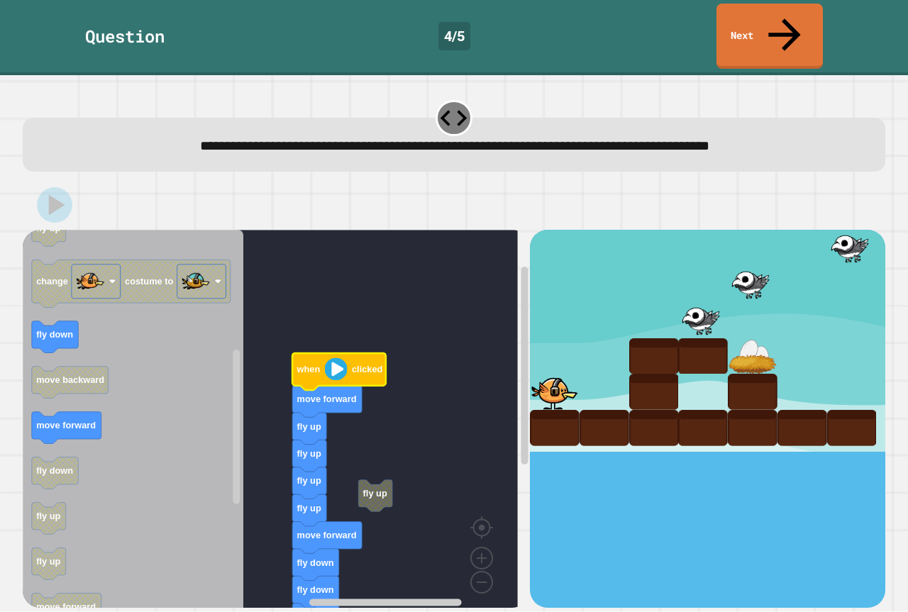
click at [333, 358] on image "Blockly Workspace" at bounding box center [336, 369] width 23 height 23
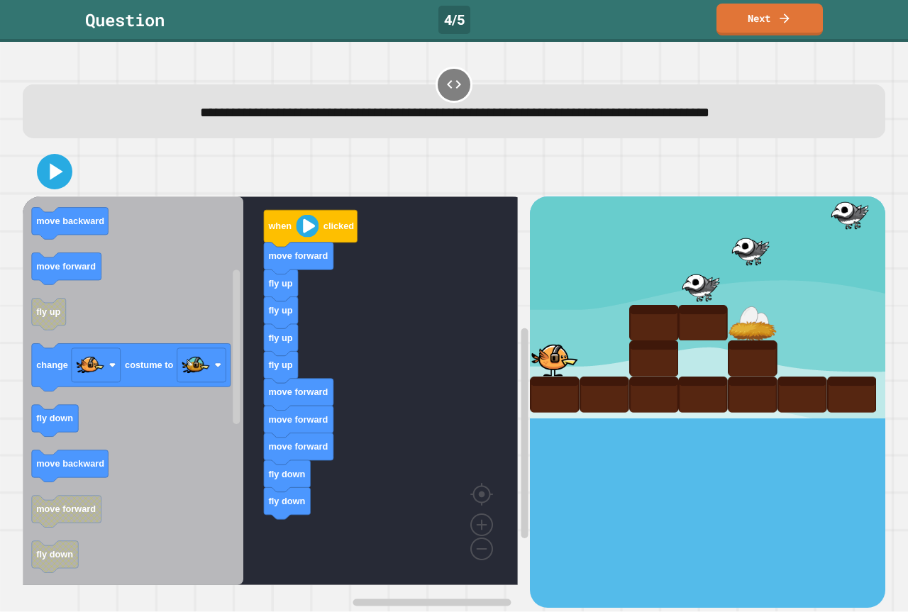
click at [162, 407] on icon "when clicked fly down fly up move forward move backward move forward fly up cha…" at bounding box center [133, 390] width 221 height 389
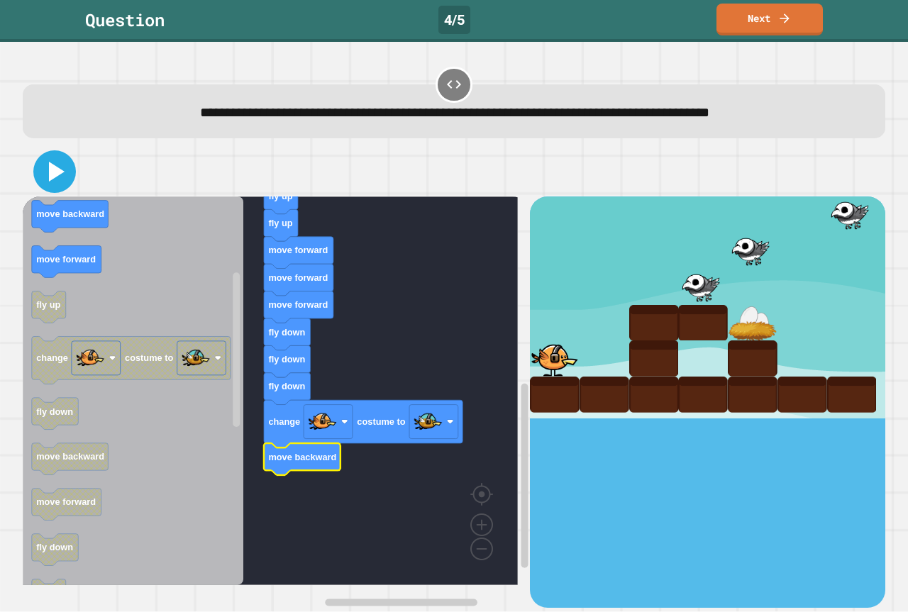
click at [61, 174] on icon at bounding box center [57, 172] width 16 height 20
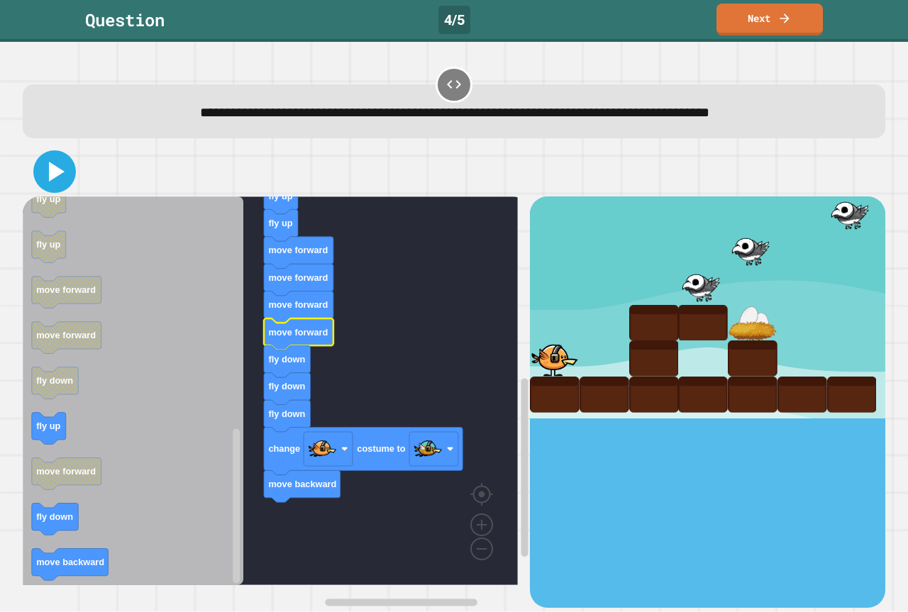
drag, startPoint x: 50, startPoint y: 168, endPoint x: 61, endPoint y: 182, distance: 17.2
click at [53, 166] on icon at bounding box center [57, 172] width 16 height 20
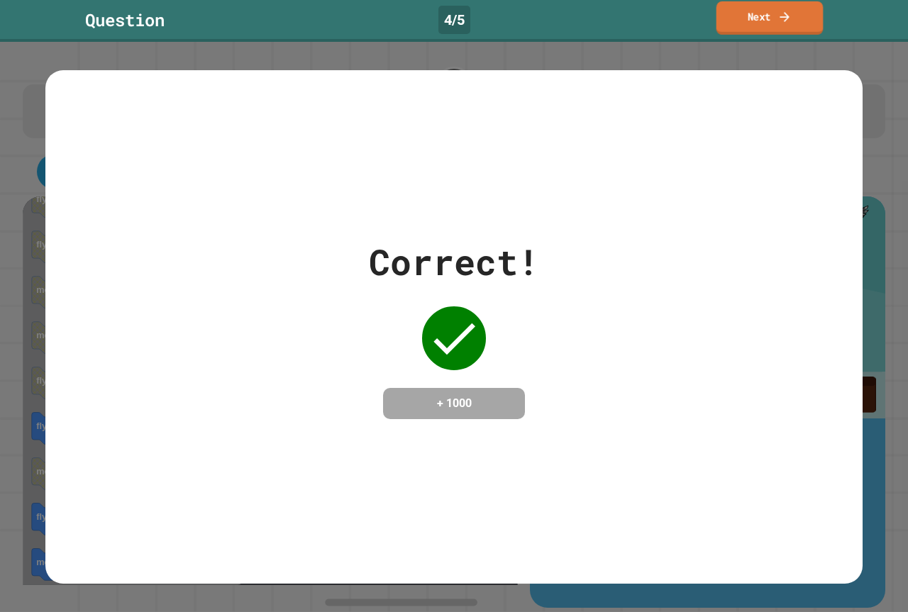
click at [800, 13] on link "Next" at bounding box center [769, 17] width 107 height 33
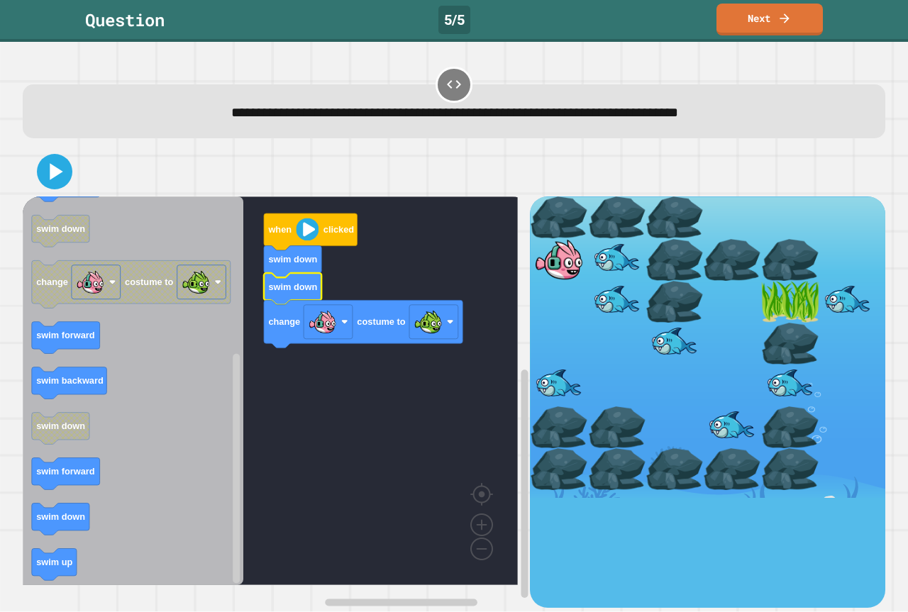
drag, startPoint x: 648, startPoint y: 394, endPoint x: 749, endPoint y: 300, distance: 137.5
click at [766, 297] on div at bounding box center [707, 346] width 355 height 301
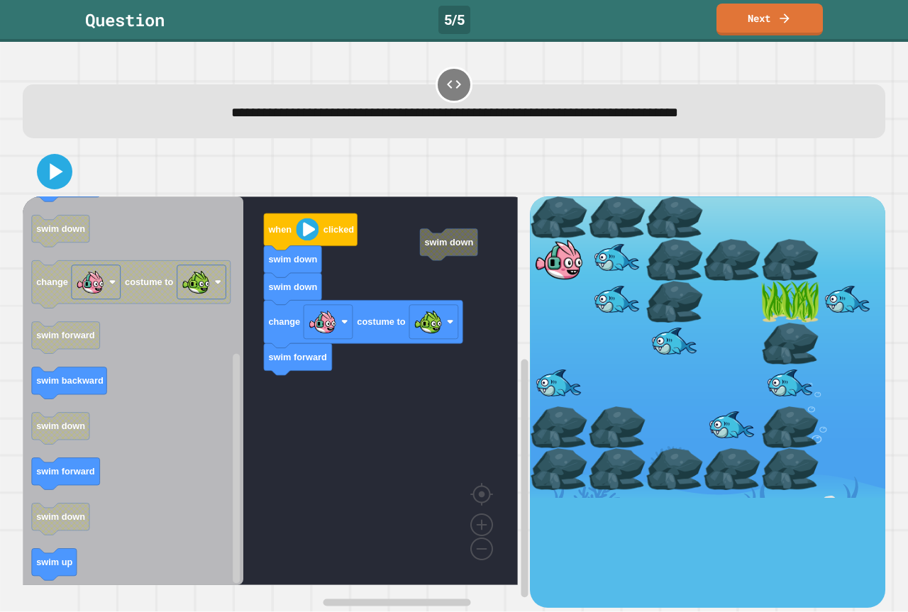
click at [74, 387] on icon "when clicked swim forward swim backward swim up swim up swim forward swim down …" at bounding box center [133, 390] width 221 height 389
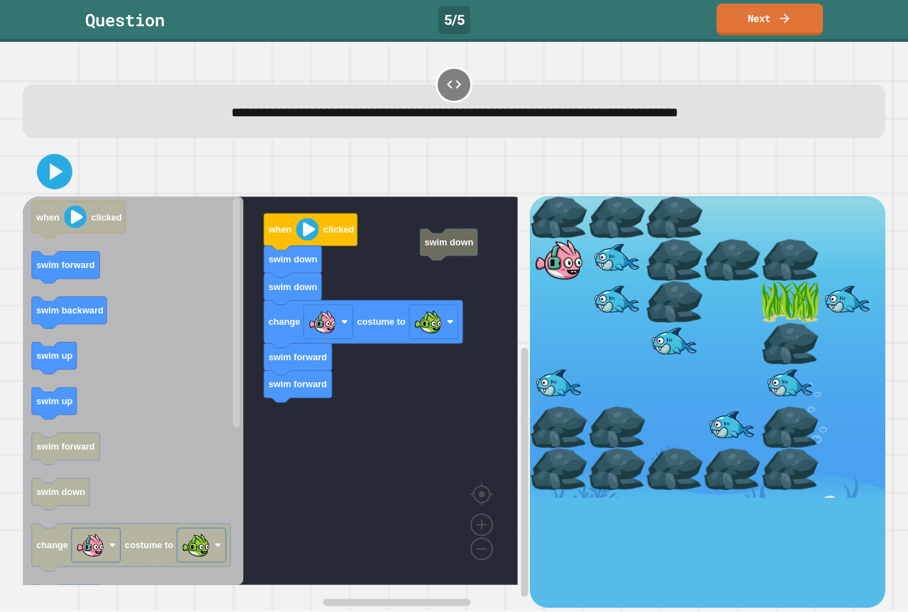
click at [133, 286] on icon "when clicked swim forward swim backward swim up swim up swim forward swim down …" at bounding box center [133, 390] width 221 height 389
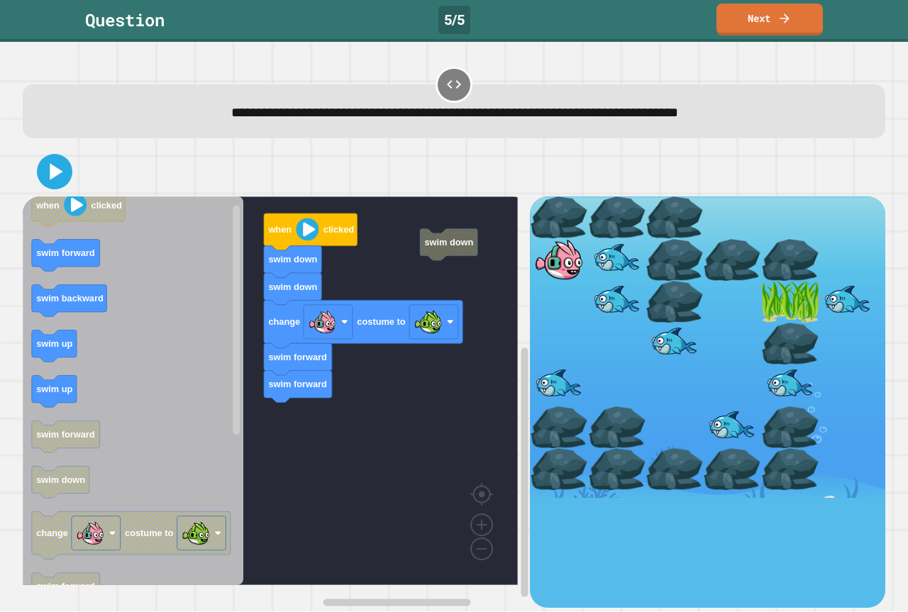
click at [99, 240] on icon "Blockly Workspace" at bounding box center [66, 256] width 68 height 32
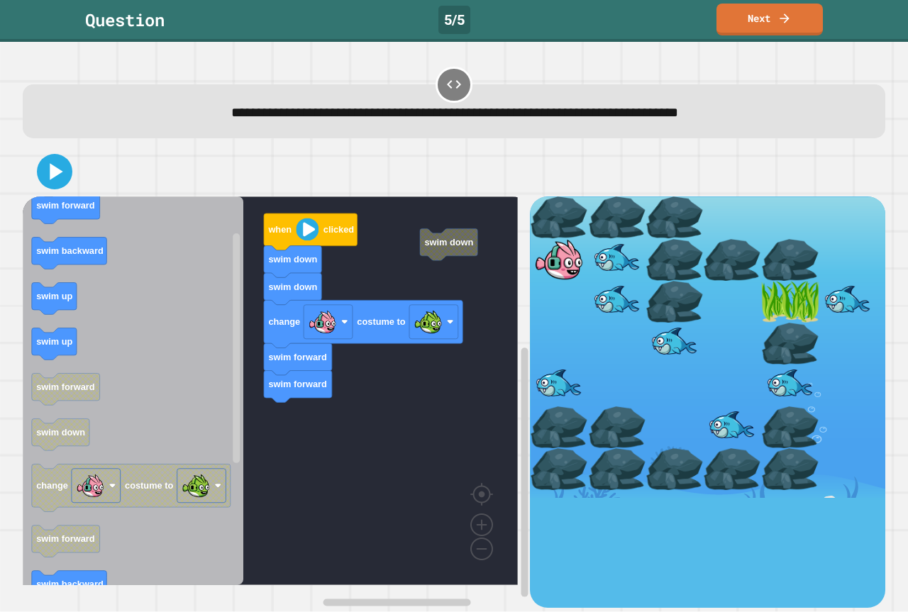
click at [49, 218] on icon "Blockly Workspace" at bounding box center [133, 390] width 221 height 389
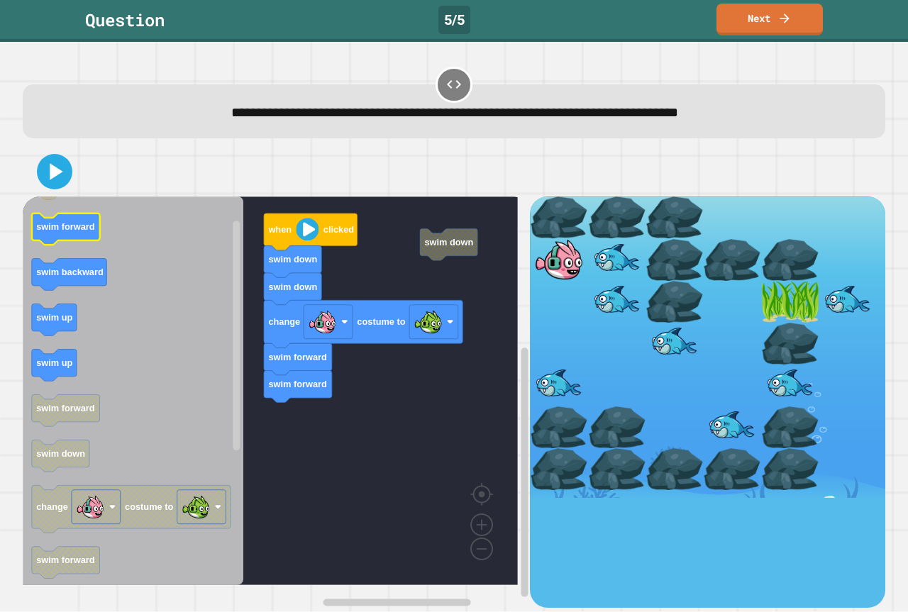
click at [117, 262] on icon "Blockly Workspace" at bounding box center [133, 390] width 221 height 389
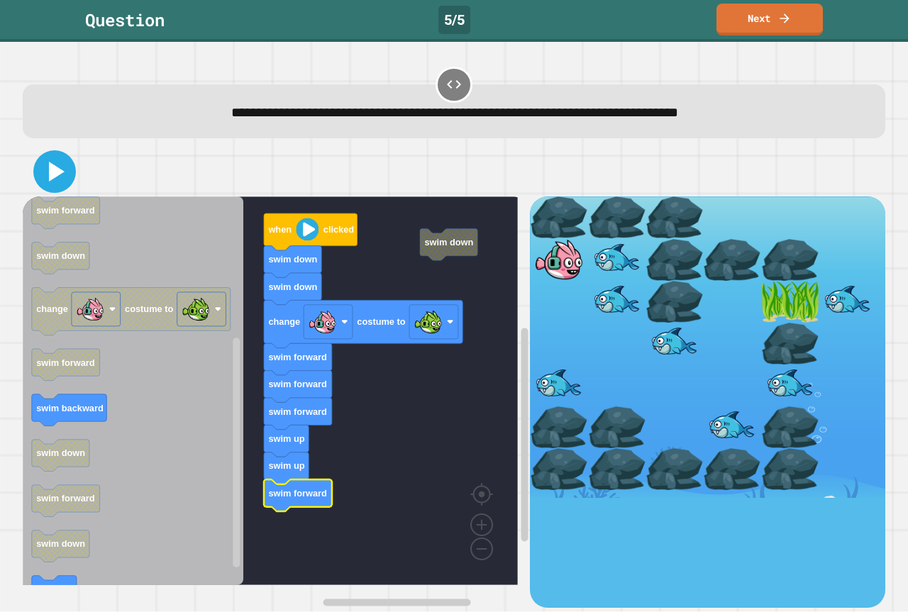
drag, startPoint x: 40, startPoint y: 185, endPoint x: 33, endPoint y: 169, distance: 17.5
click at [33, 170] on div at bounding box center [454, 172] width 863 height 50
drag, startPoint x: 40, startPoint y: 172, endPoint x: 44, endPoint y: 165, distance: 7.7
click at [47, 173] on icon at bounding box center [55, 172] width 34 height 34
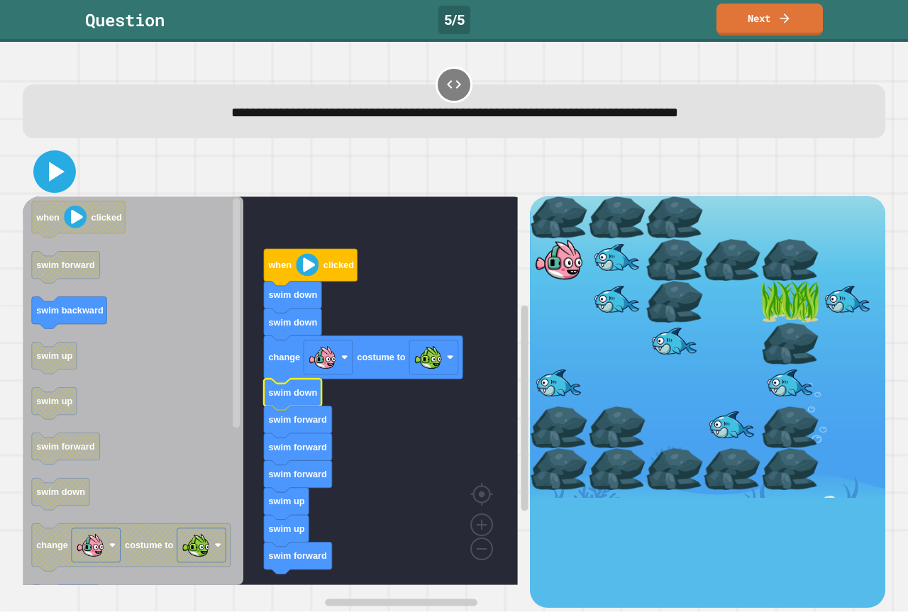
click at [65, 182] on icon at bounding box center [55, 172] width 34 height 34
click at [43, 172] on icon at bounding box center [55, 172] width 34 height 34
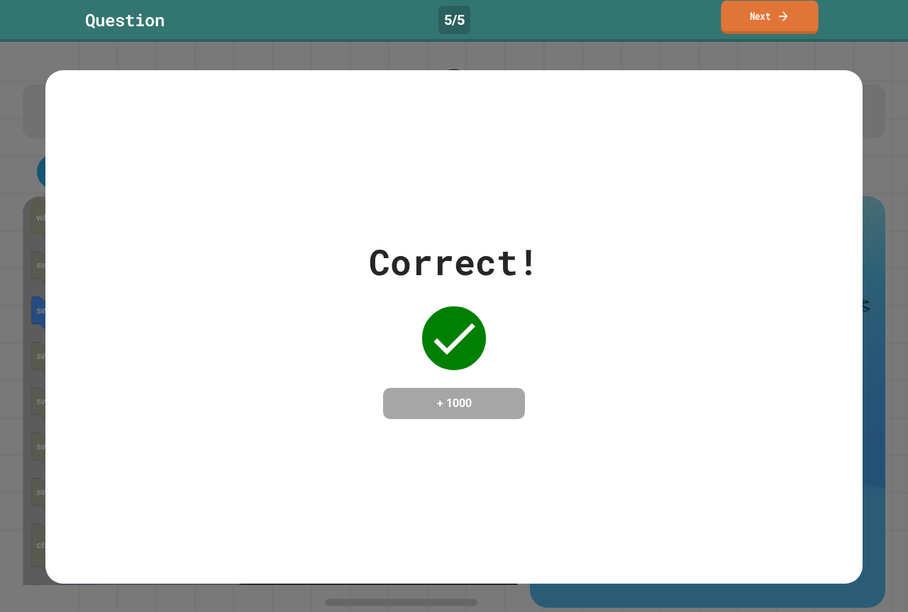
click at [743, 1] on link "Next" at bounding box center [769, 17] width 97 height 33
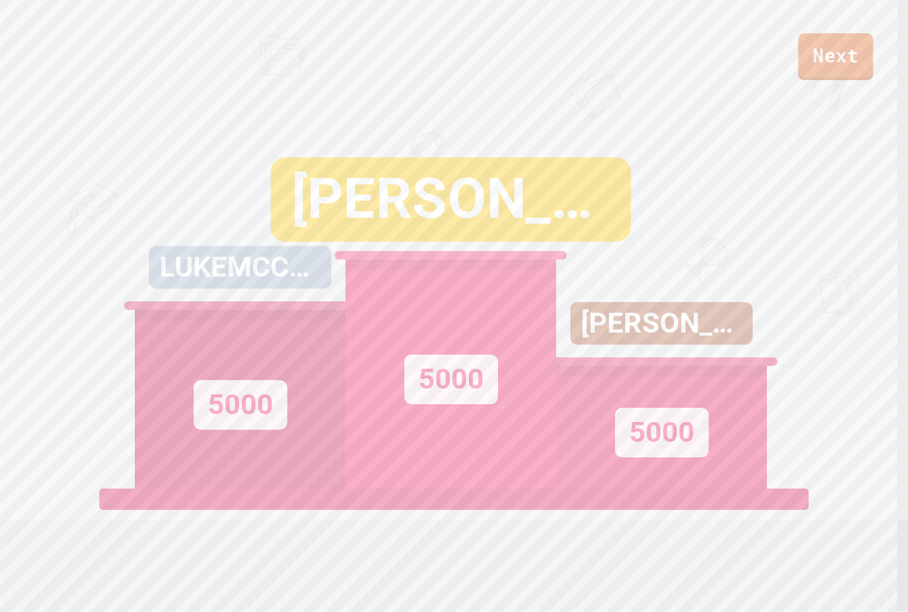
click at [803, 39] on link "Next" at bounding box center [835, 56] width 75 height 47
